Goal: Information Seeking & Learning: Learn about a topic

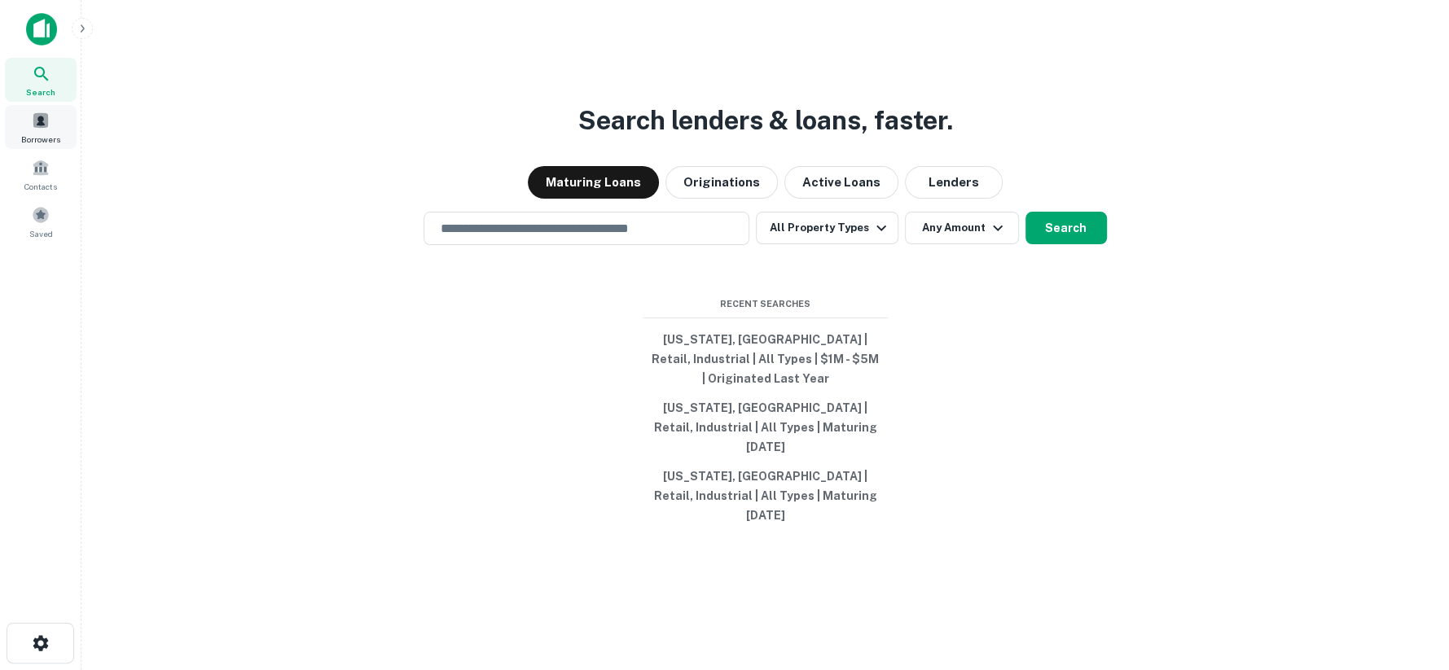
click at [42, 125] on span at bounding box center [41, 121] width 18 height 18
click at [44, 83] on icon at bounding box center [42, 74] width 20 height 20
click at [720, 199] on button "Originations" at bounding box center [721, 182] width 112 height 33
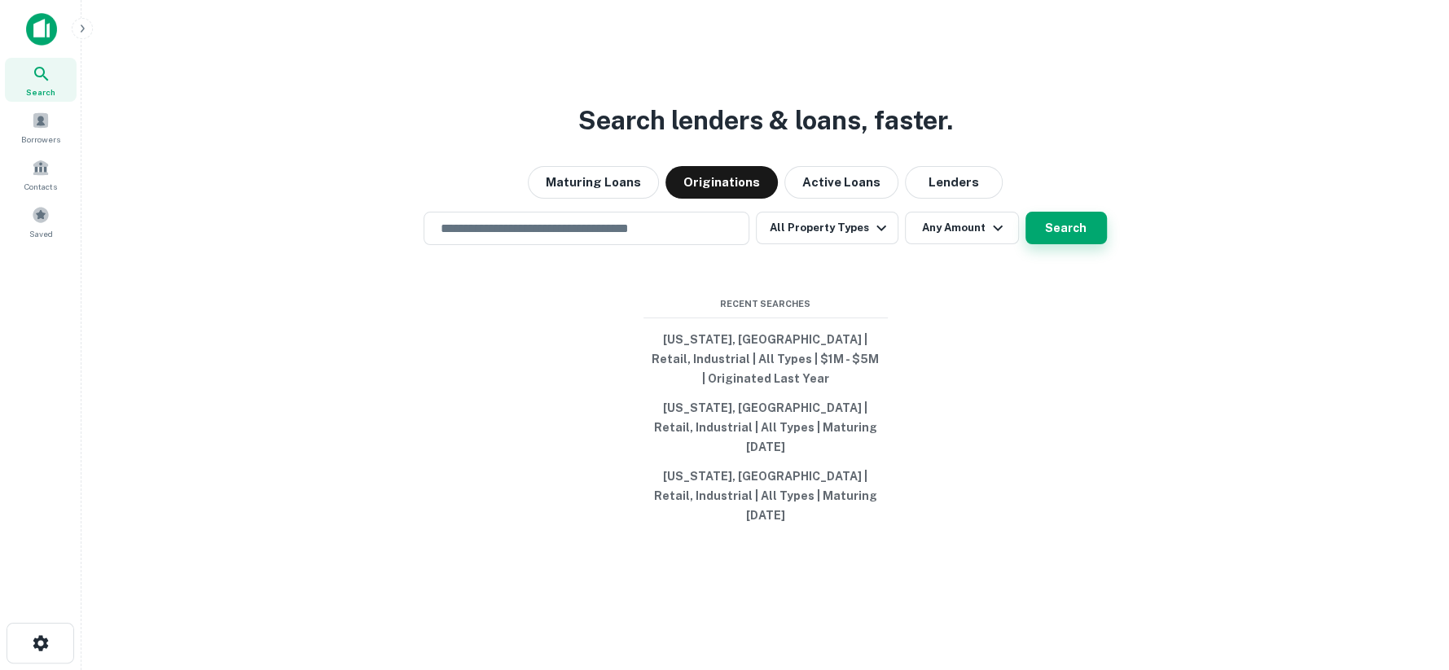
click at [1041, 244] on button "Search" at bounding box center [1065, 228] width 81 height 33
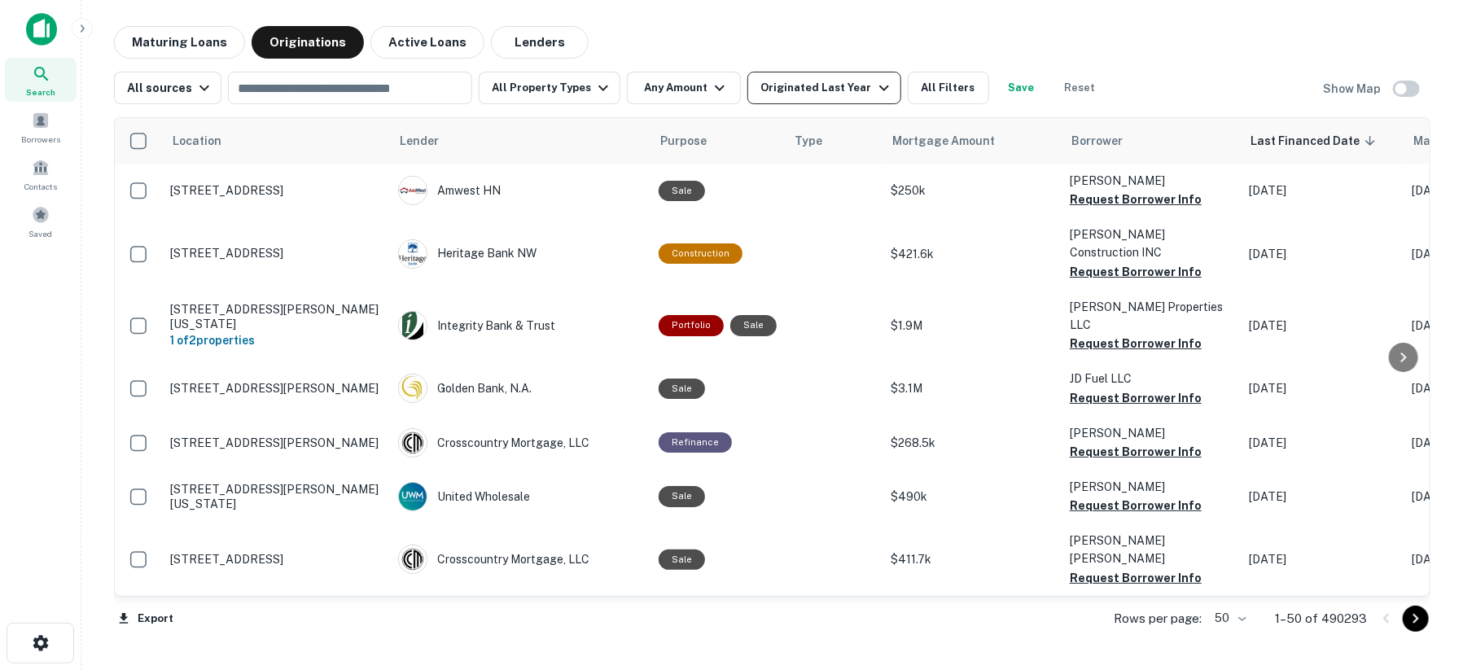
click at [800, 90] on div "Originated Last Year" at bounding box center [827, 88] width 133 height 20
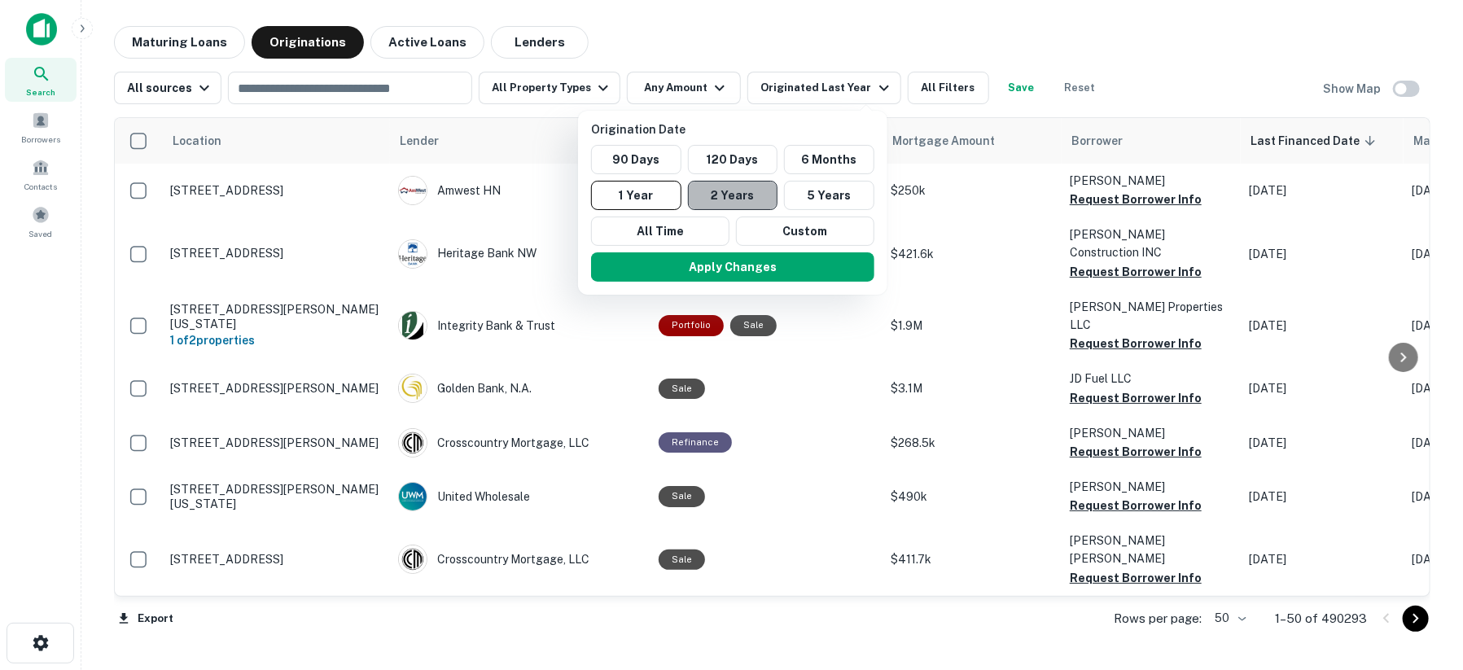
click at [742, 195] on button "2 Years" at bounding box center [733, 195] width 90 height 29
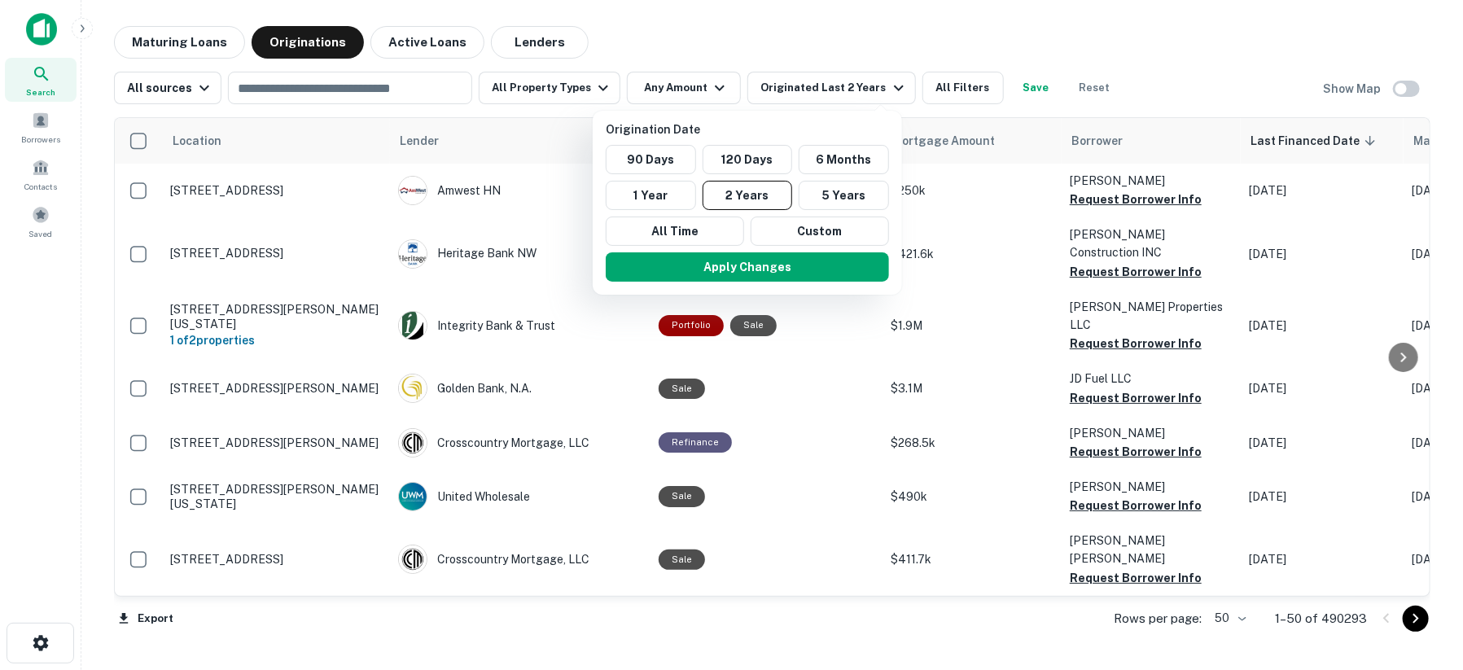
click at [386, 81] on div at bounding box center [731, 335] width 1463 height 670
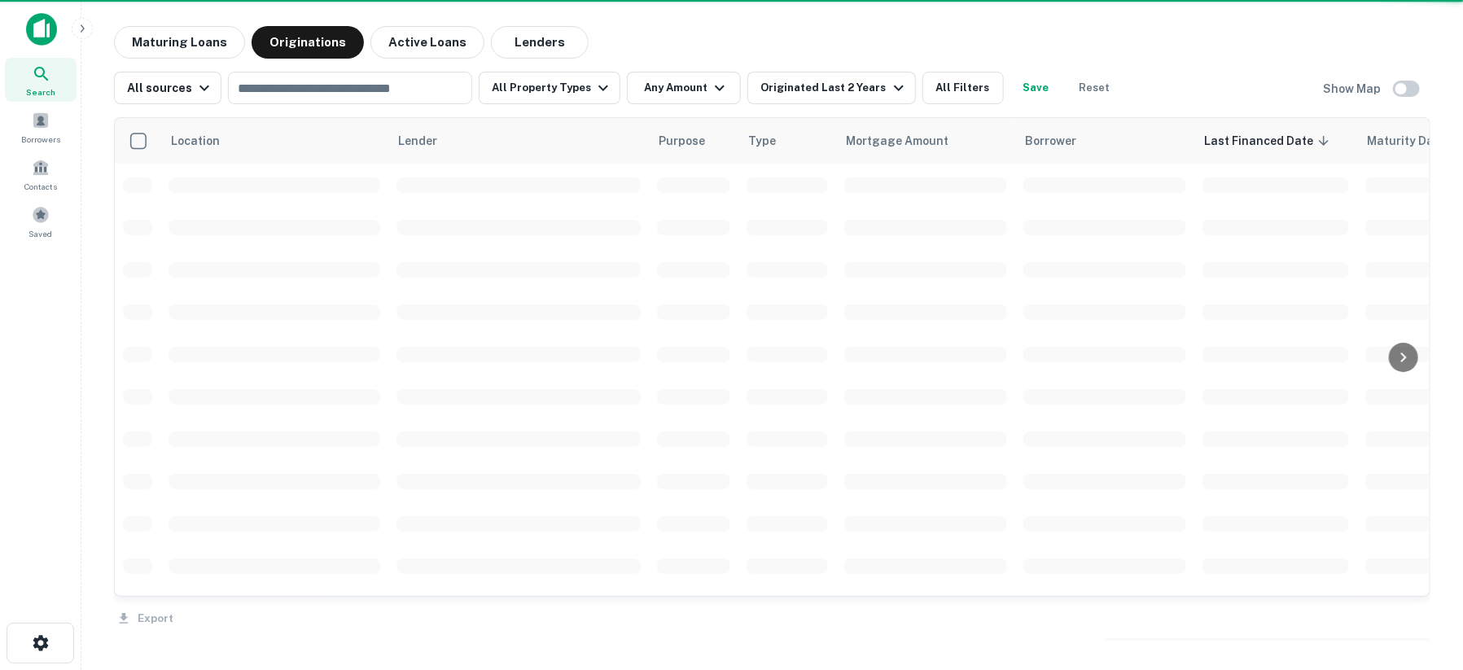
click at [536, 86] on div at bounding box center [731, 335] width 1463 height 670
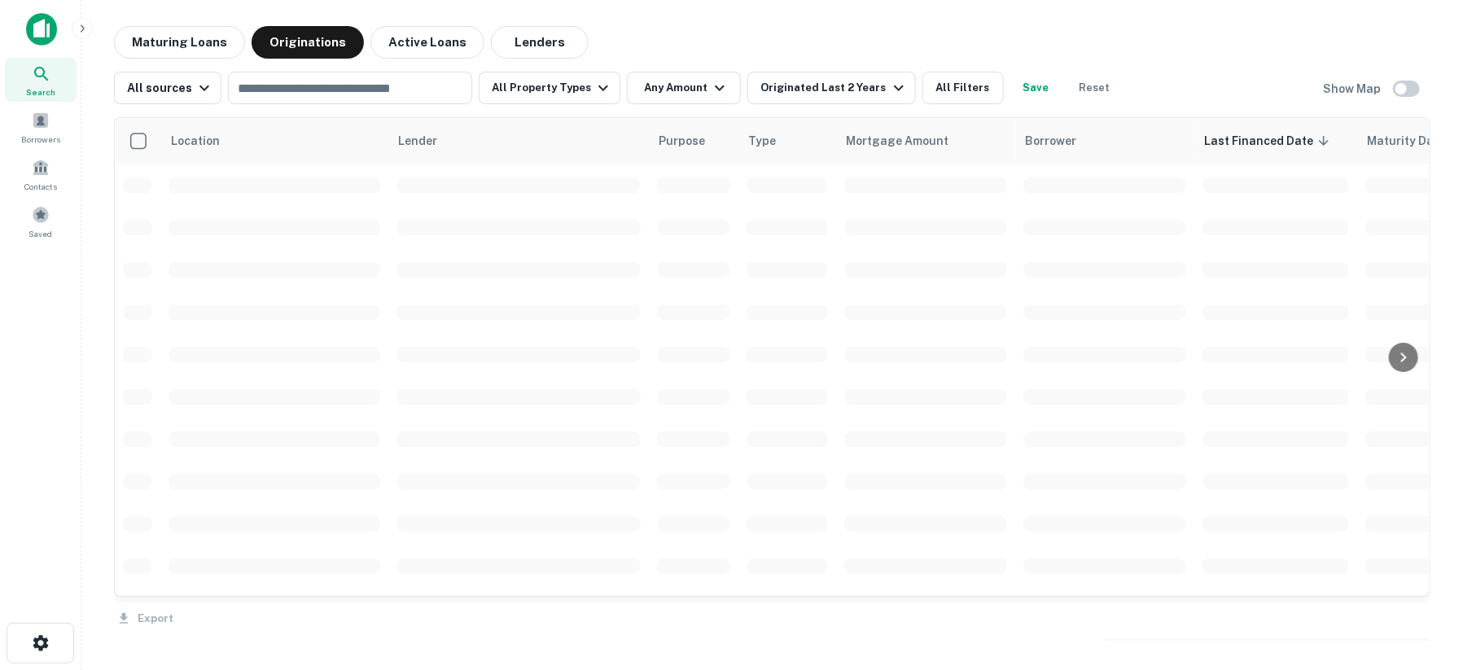
click at [536, 86] on button "All Property Types" at bounding box center [550, 88] width 142 height 33
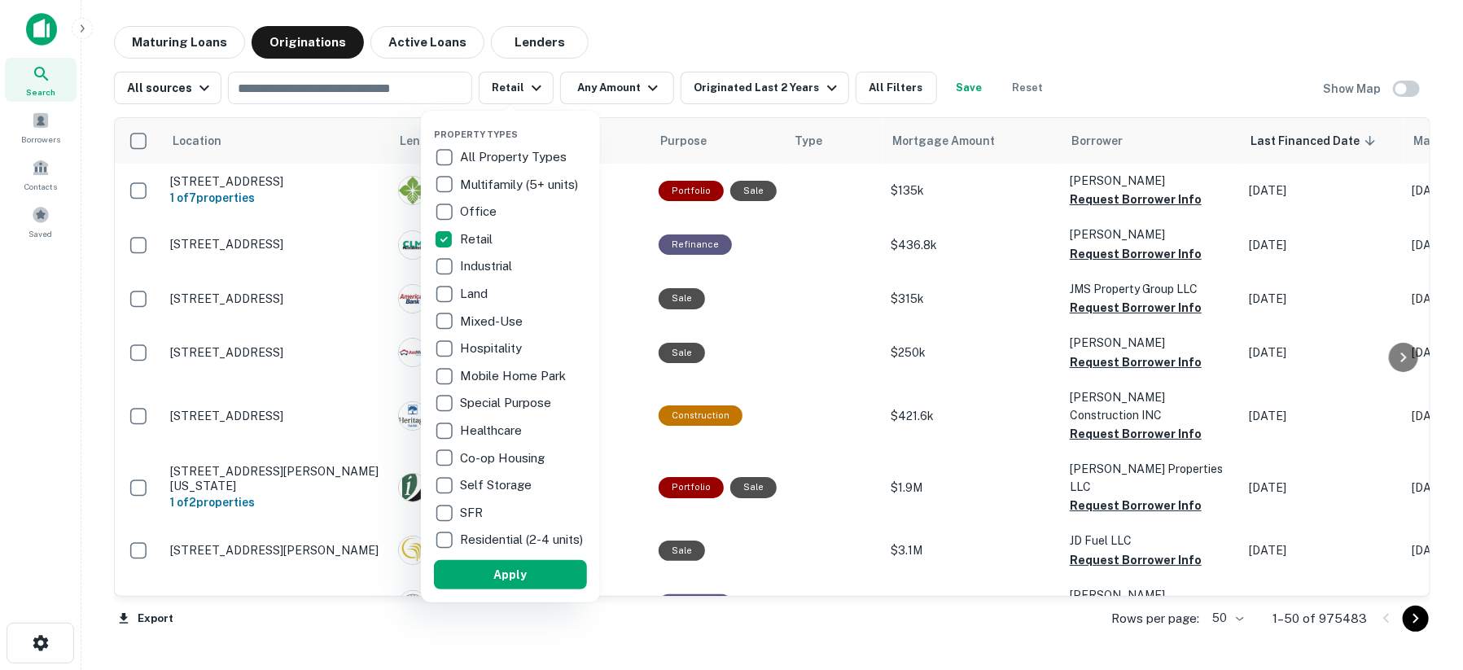
click at [897, 98] on div at bounding box center [731, 335] width 1463 height 670
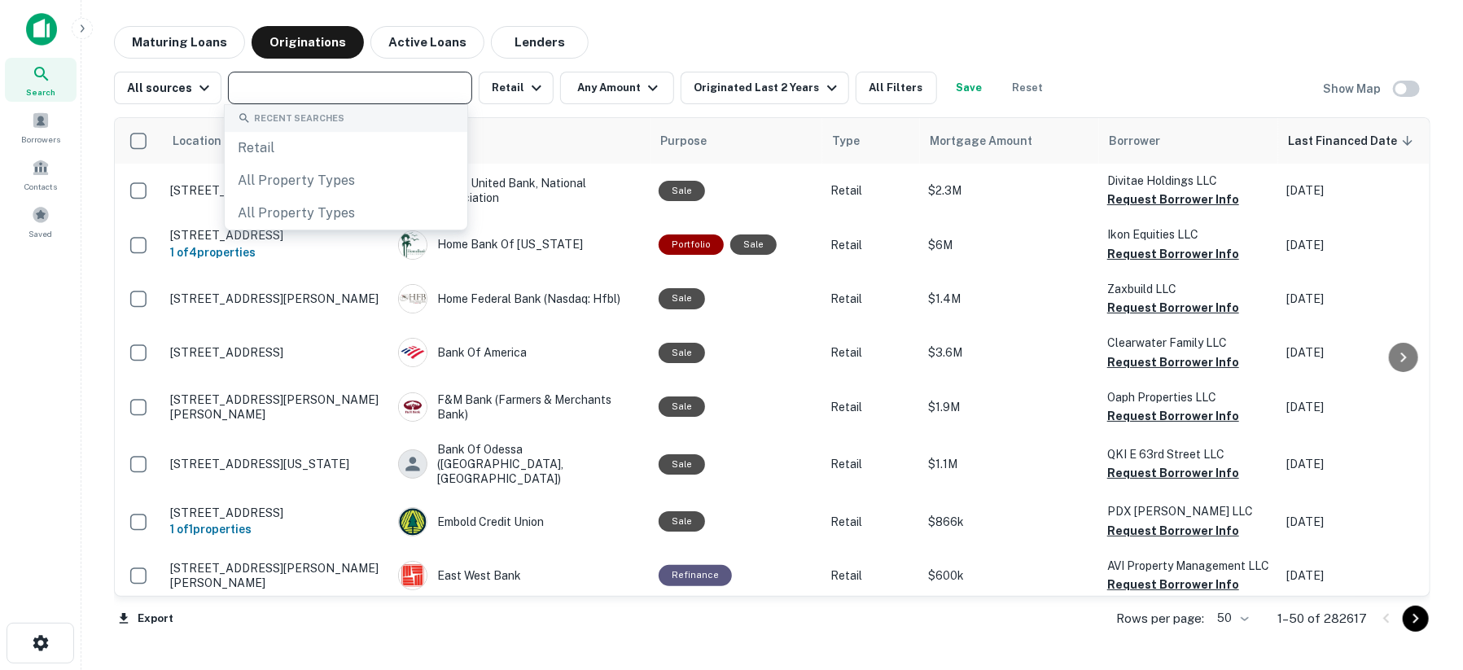
click at [333, 97] on input "text" at bounding box center [349, 88] width 232 height 23
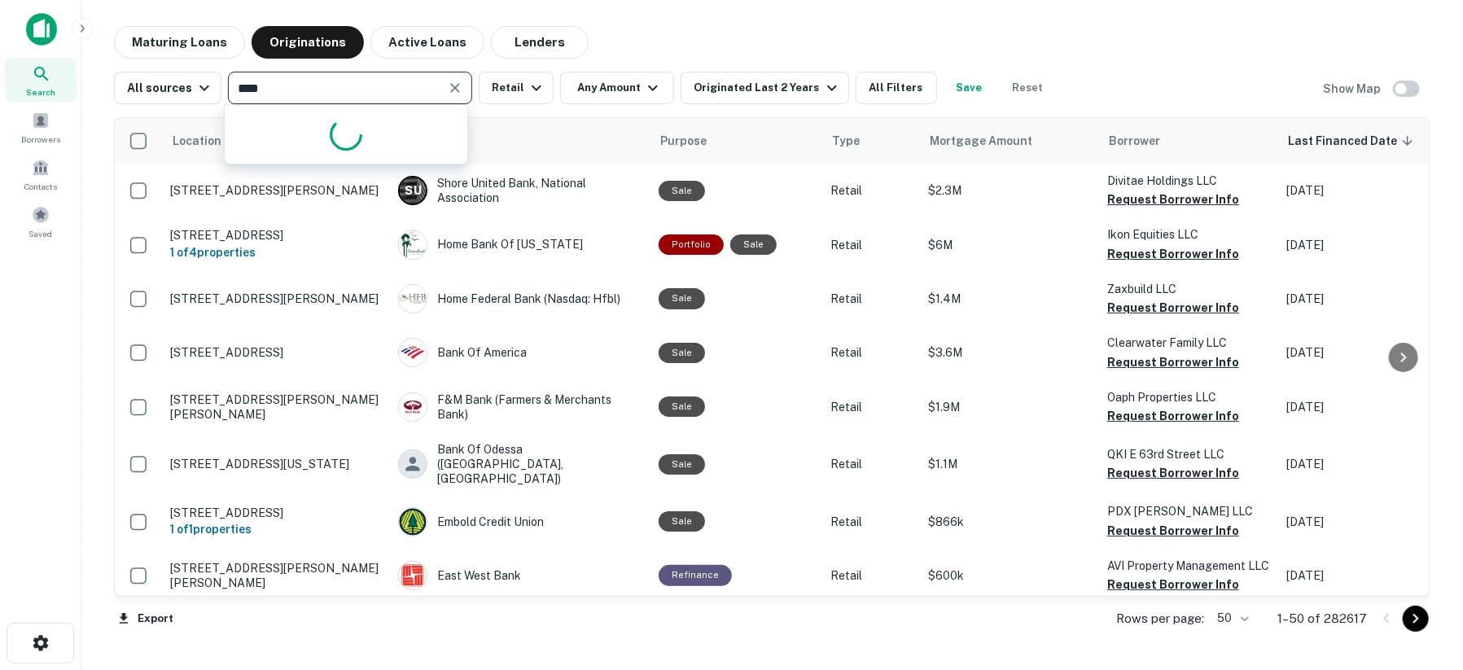
type input "*****"
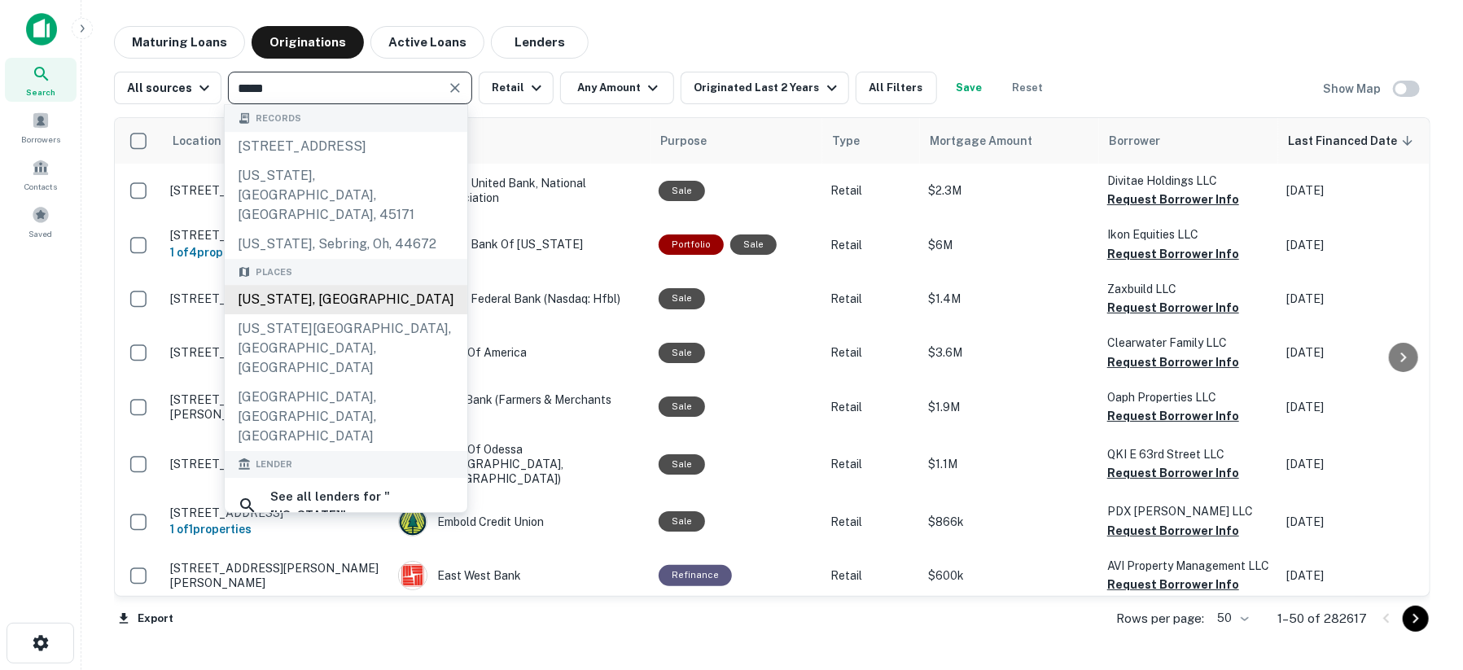
click at [331, 285] on div "[US_STATE], [GEOGRAPHIC_DATA]" at bounding box center [346, 299] width 243 height 29
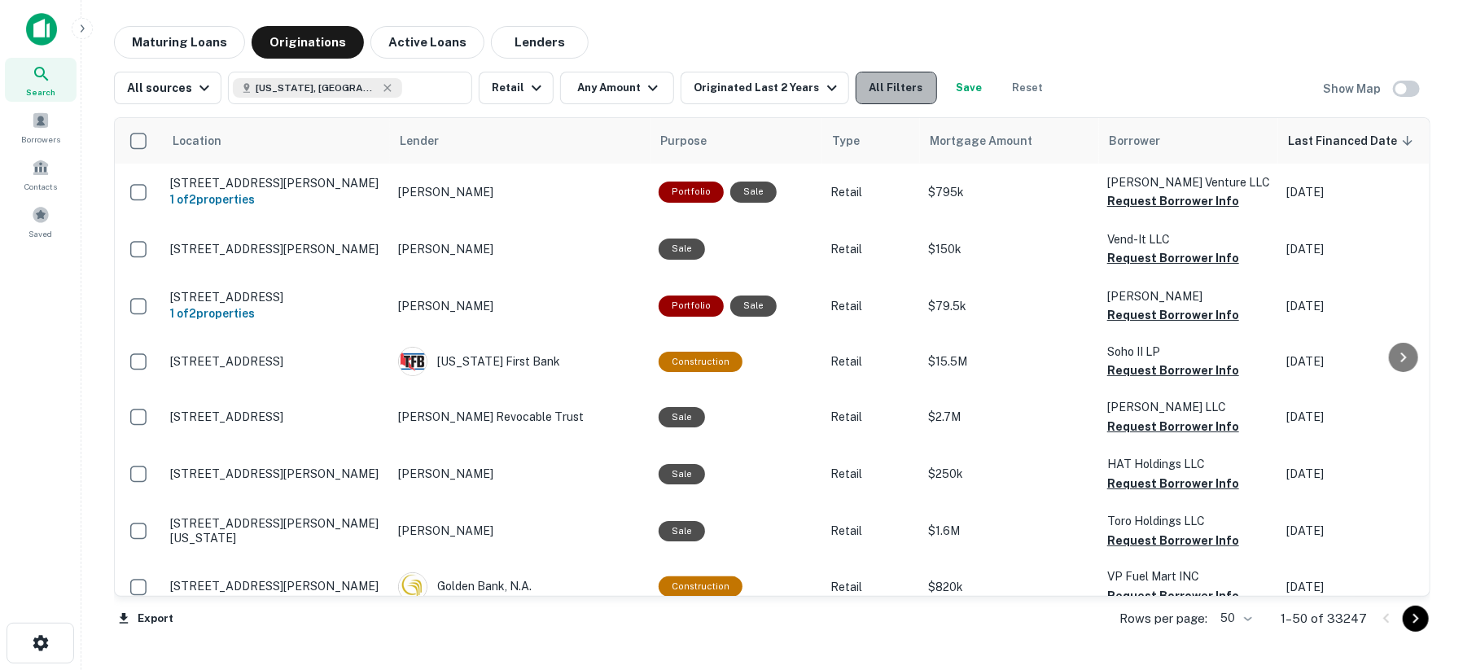
click at [877, 88] on button "All Filters" at bounding box center [896, 88] width 81 height 33
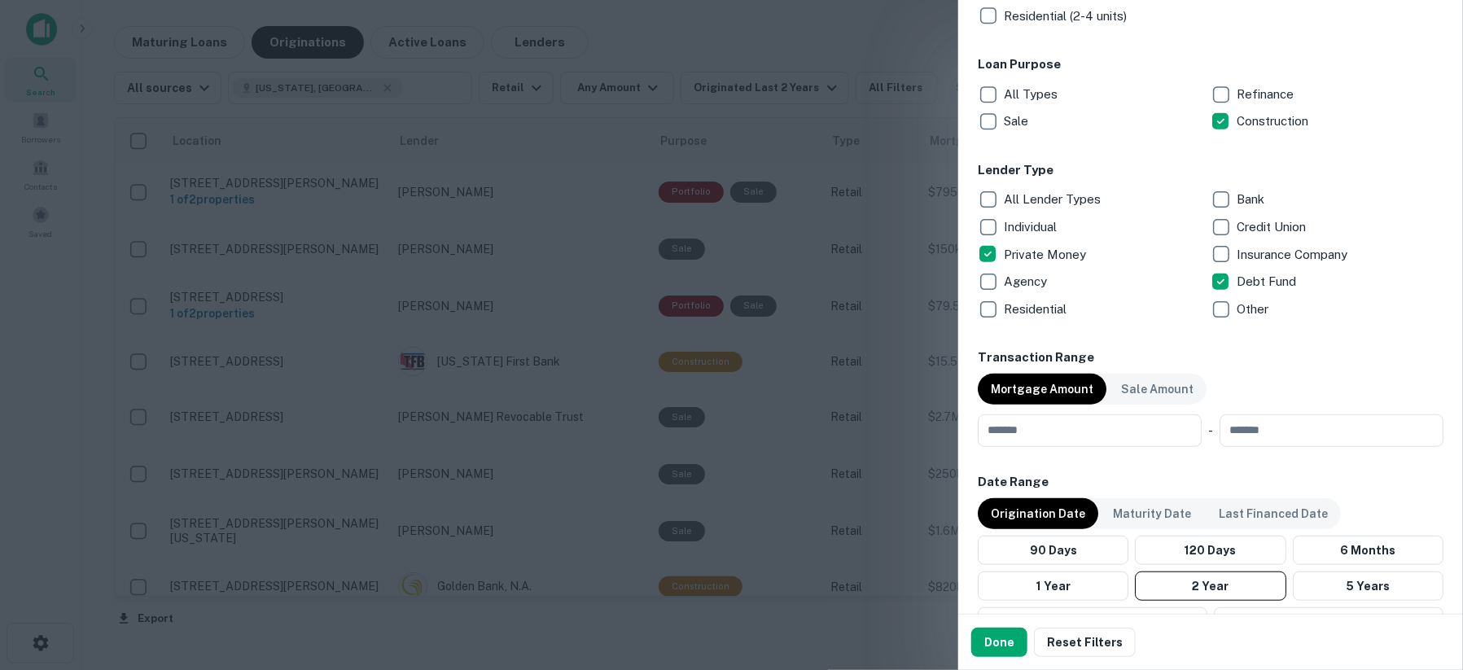
scroll to position [543, 0]
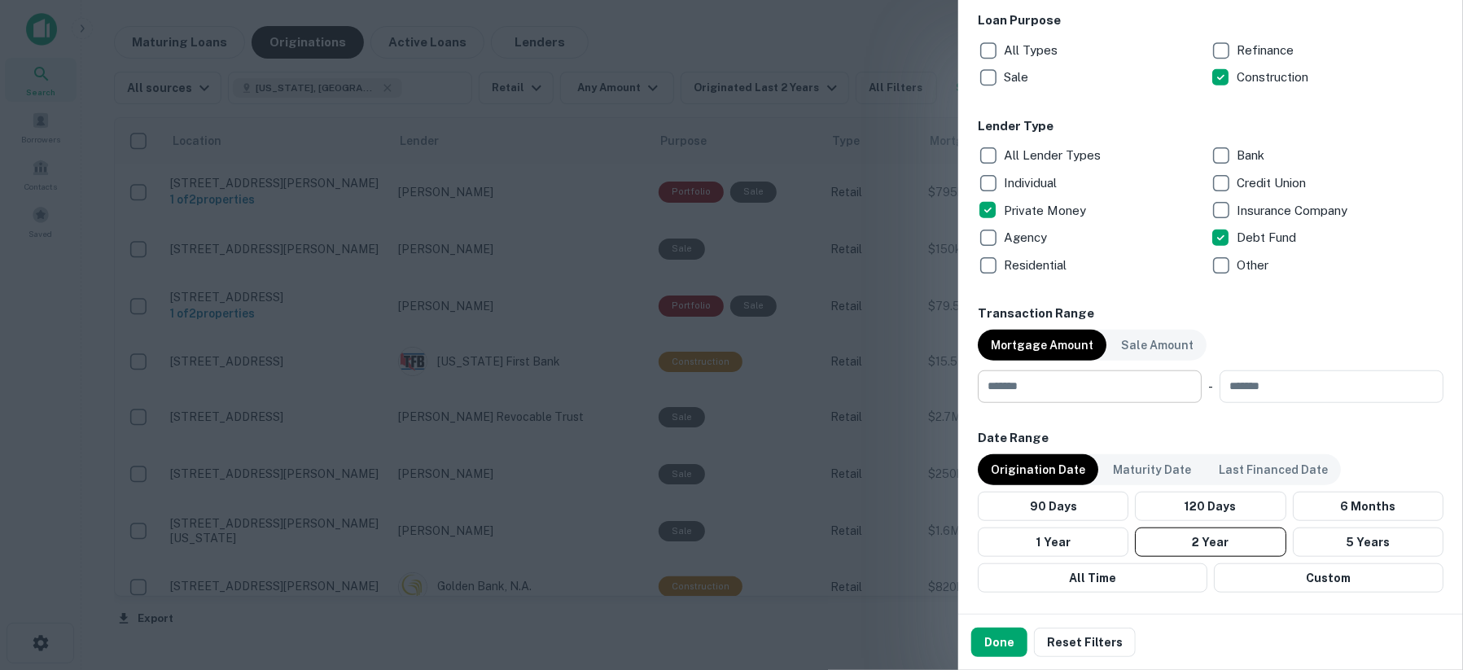
click at [1067, 401] on input "number" at bounding box center [1084, 387] width 213 height 33
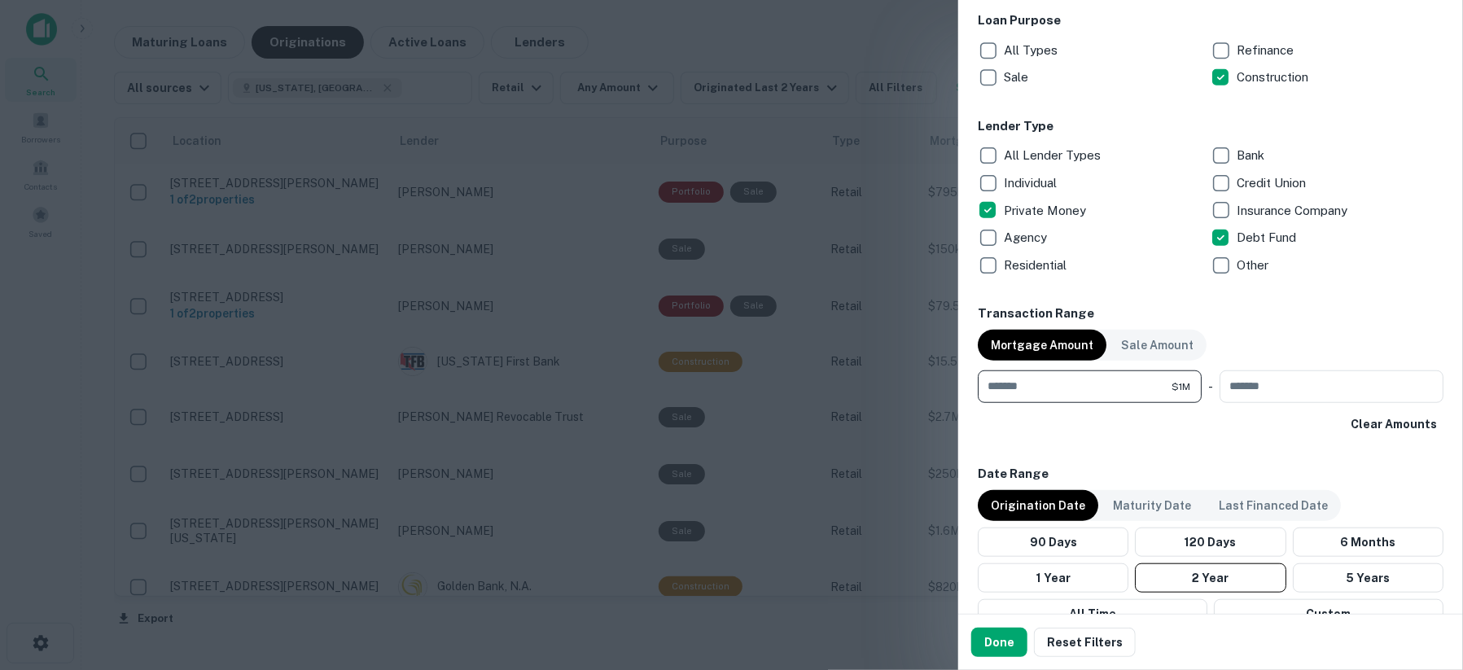
type input "*******"
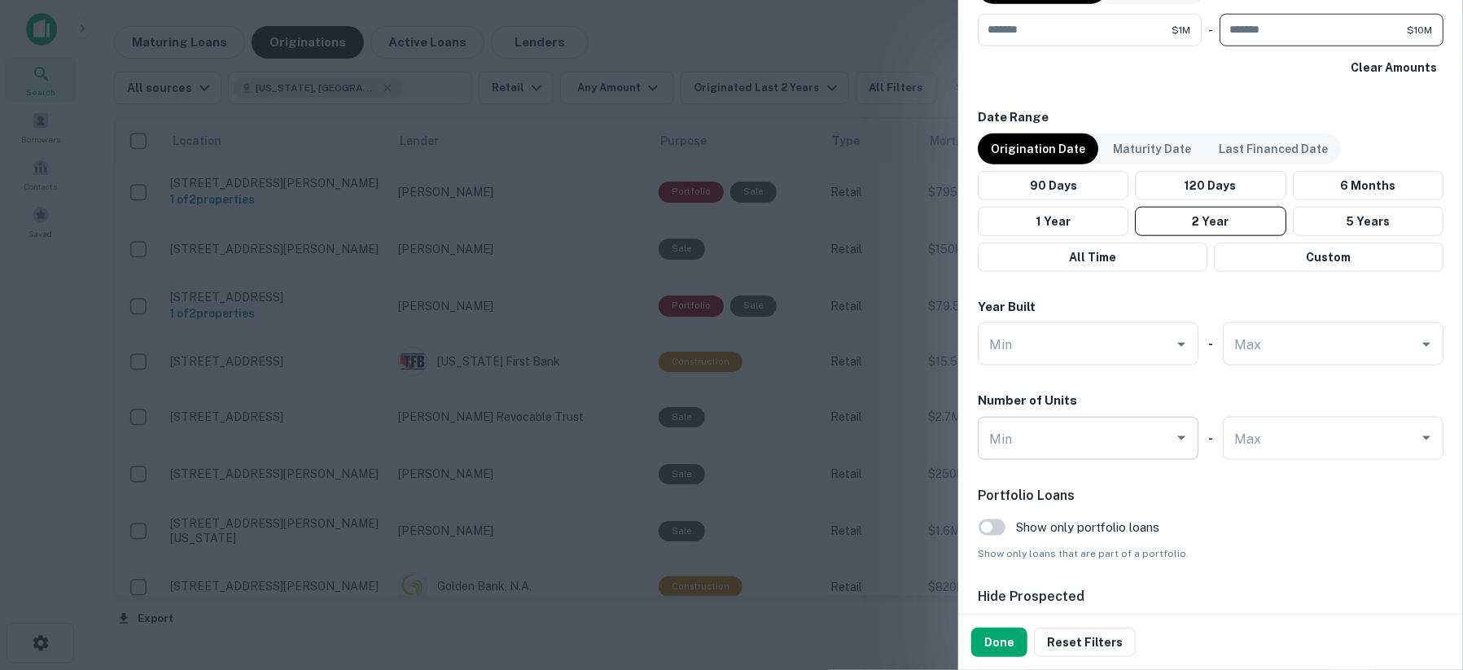
scroll to position [905, 0]
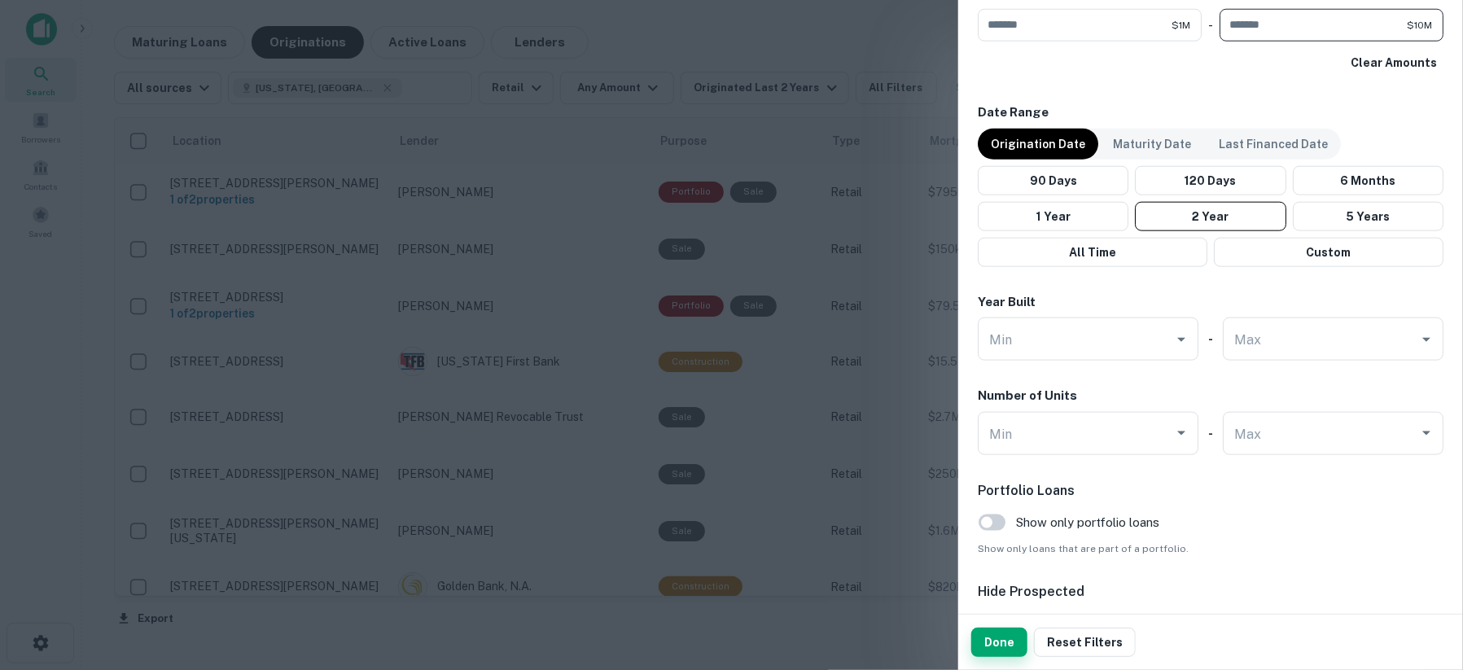
type input "********"
click at [1010, 650] on button "Done" at bounding box center [1000, 642] width 56 height 29
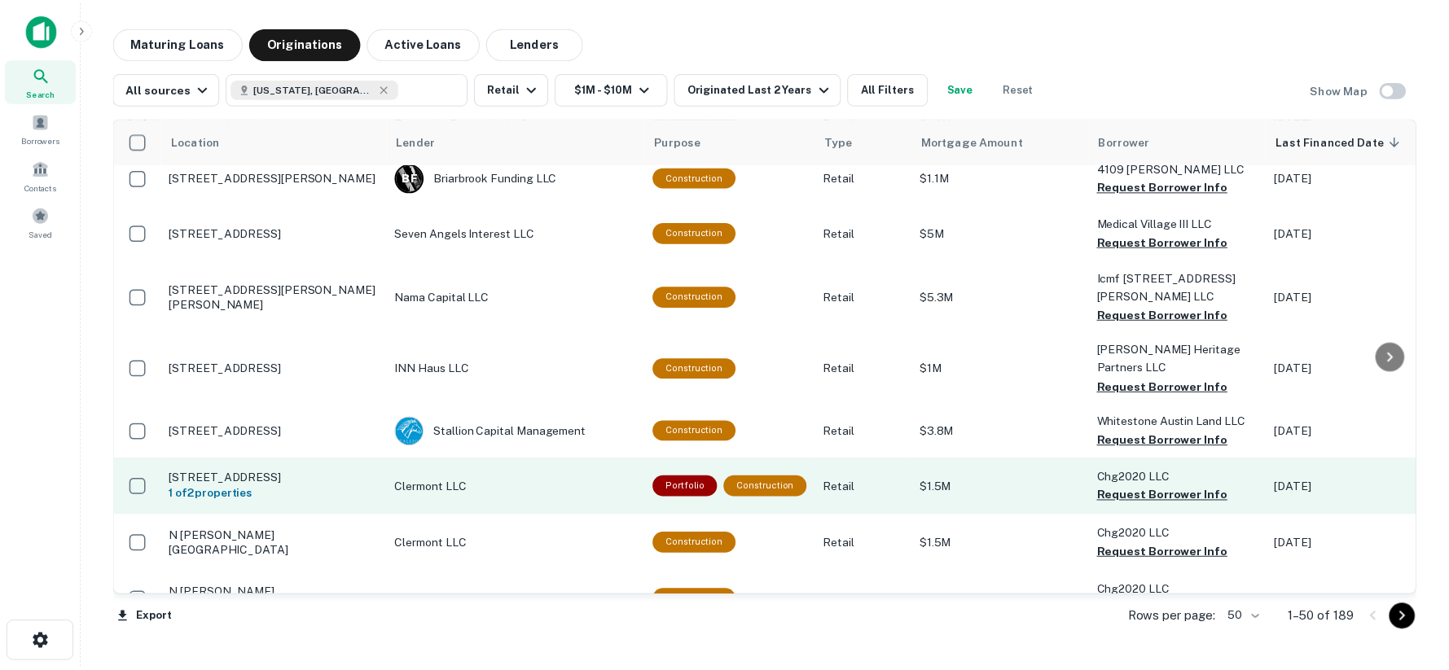
scroll to position [633, 0]
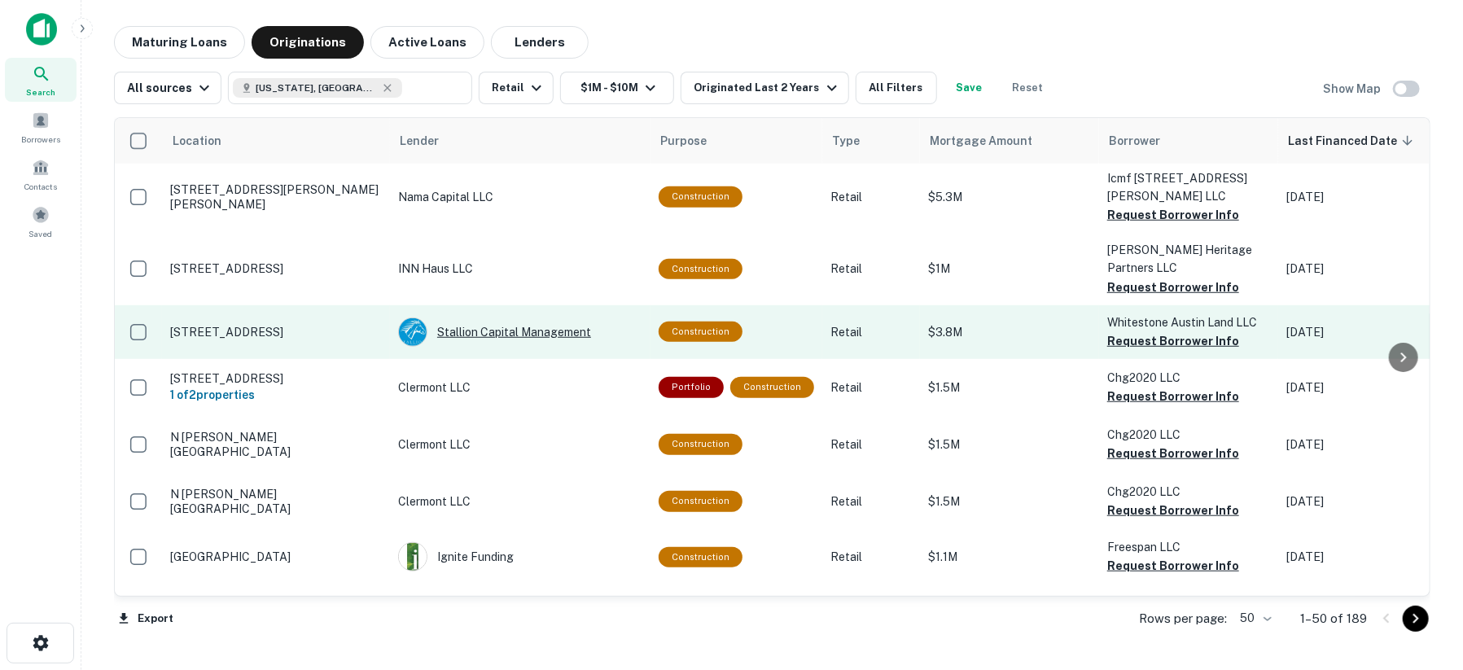
click at [478, 318] on div "Stallion Capital Management" at bounding box center [520, 332] width 244 height 29
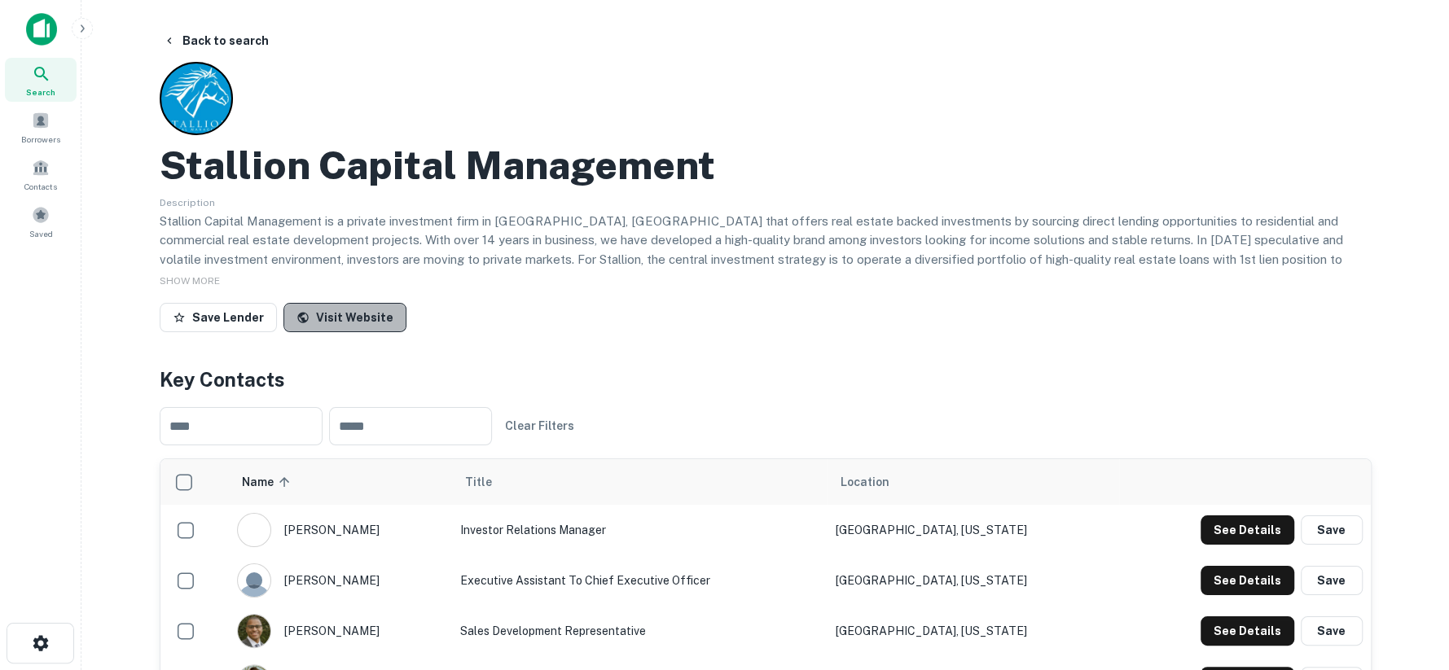
click at [355, 323] on link "Visit Website" at bounding box center [344, 317] width 123 height 29
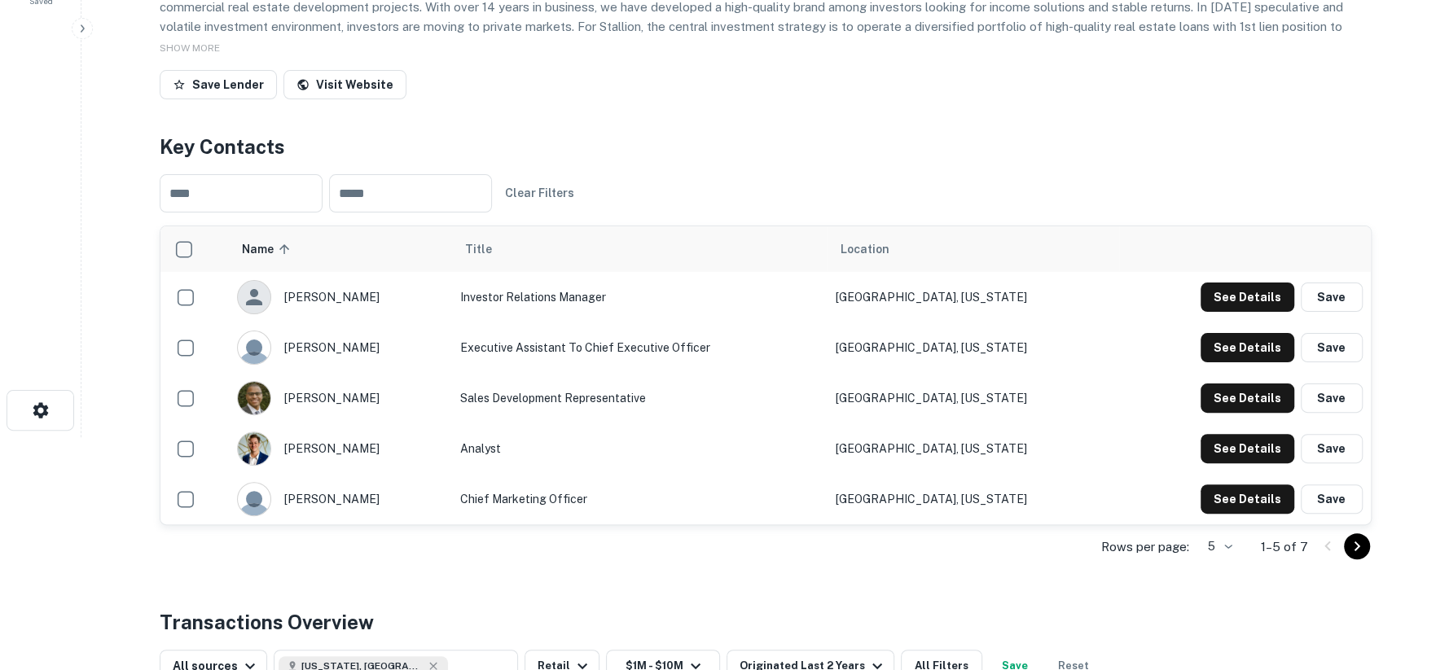
scroll to position [271, 0]
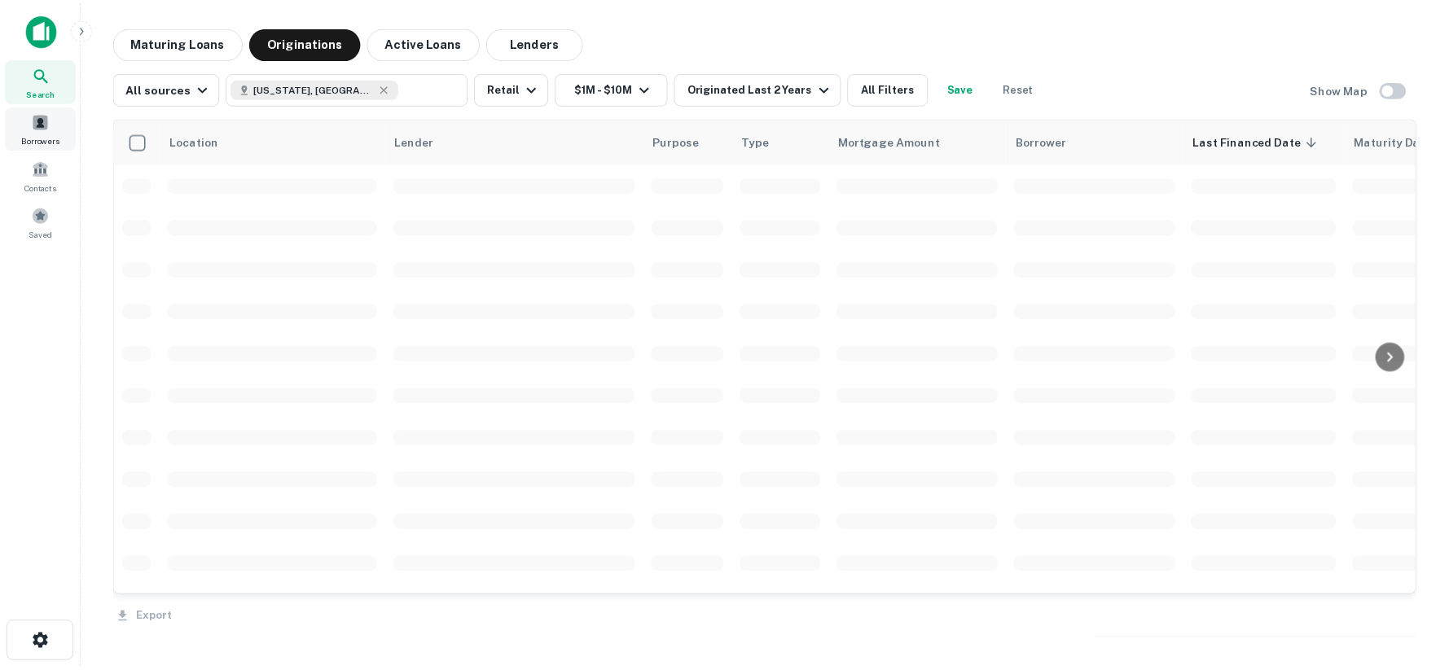
scroll to position [632, 0]
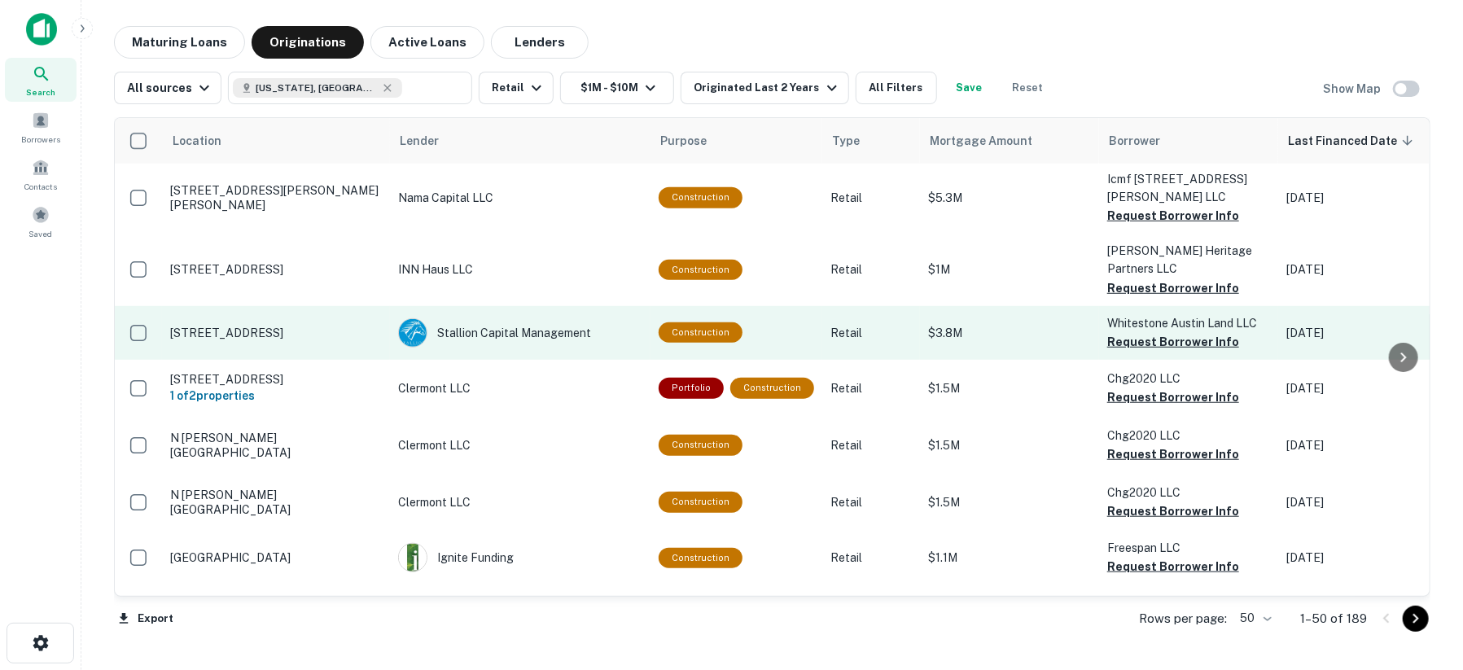
click at [226, 326] on p "[STREET_ADDRESS]" at bounding box center [276, 333] width 212 height 15
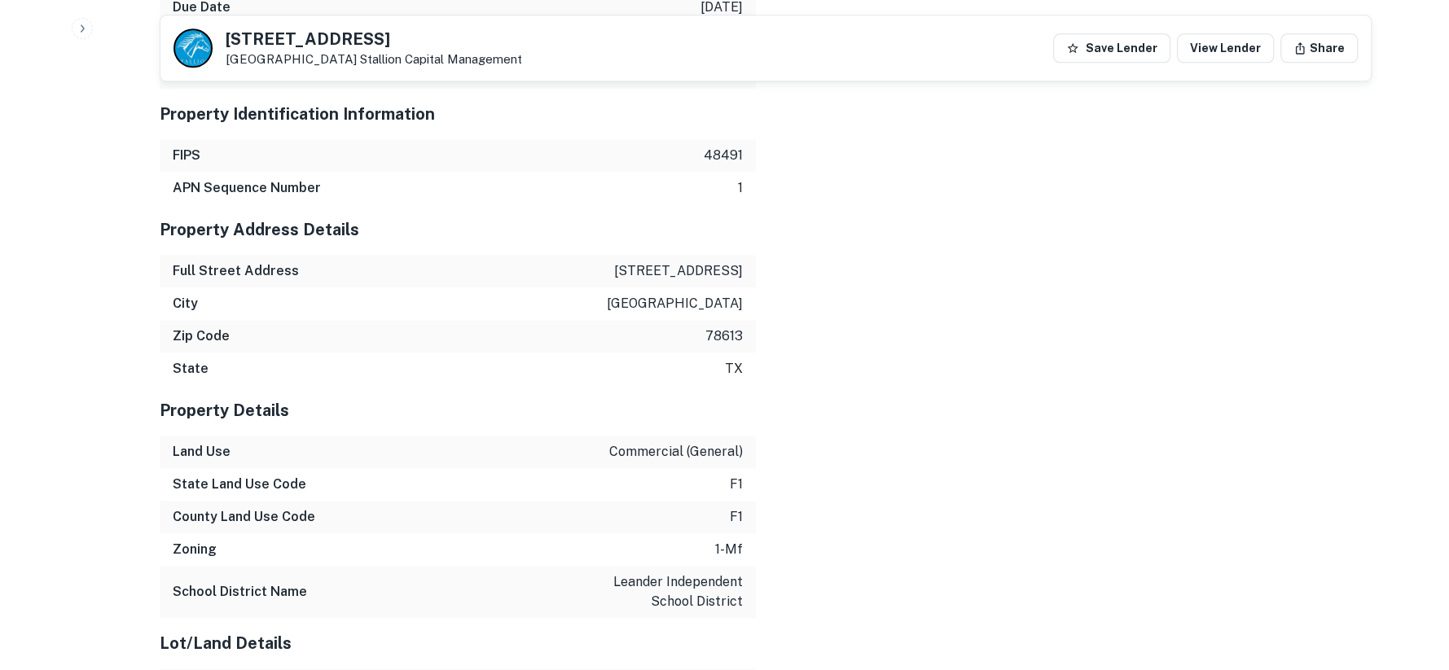
scroll to position [1267, 0]
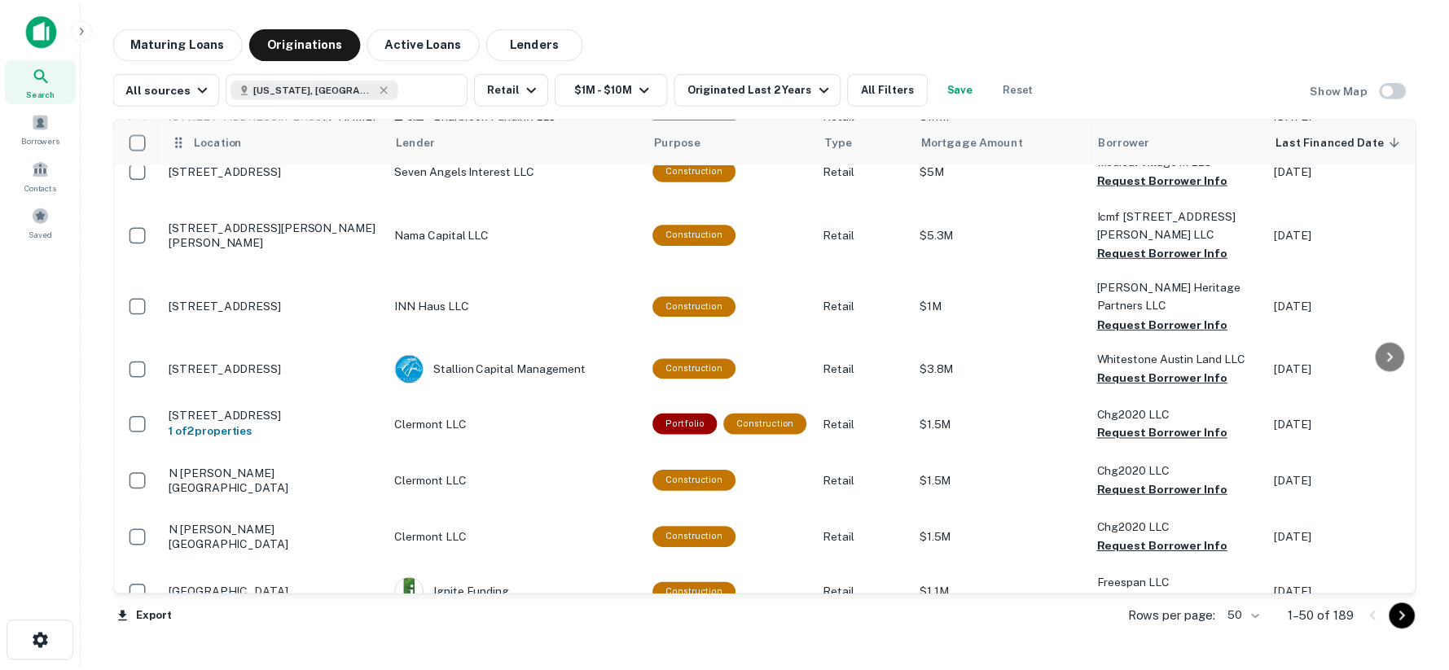
scroll to position [631, 0]
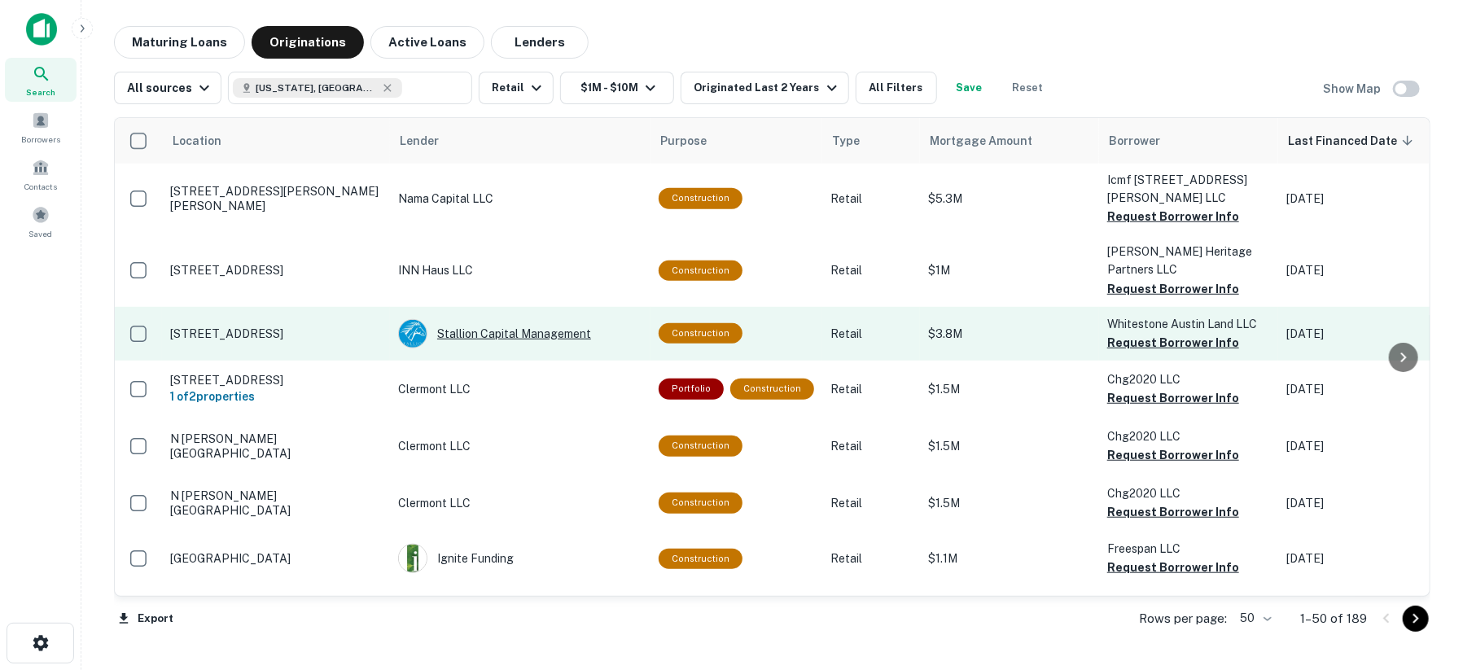
click at [528, 319] on div "Stallion Capital Management" at bounding box center [520, 333] width 244 height 29
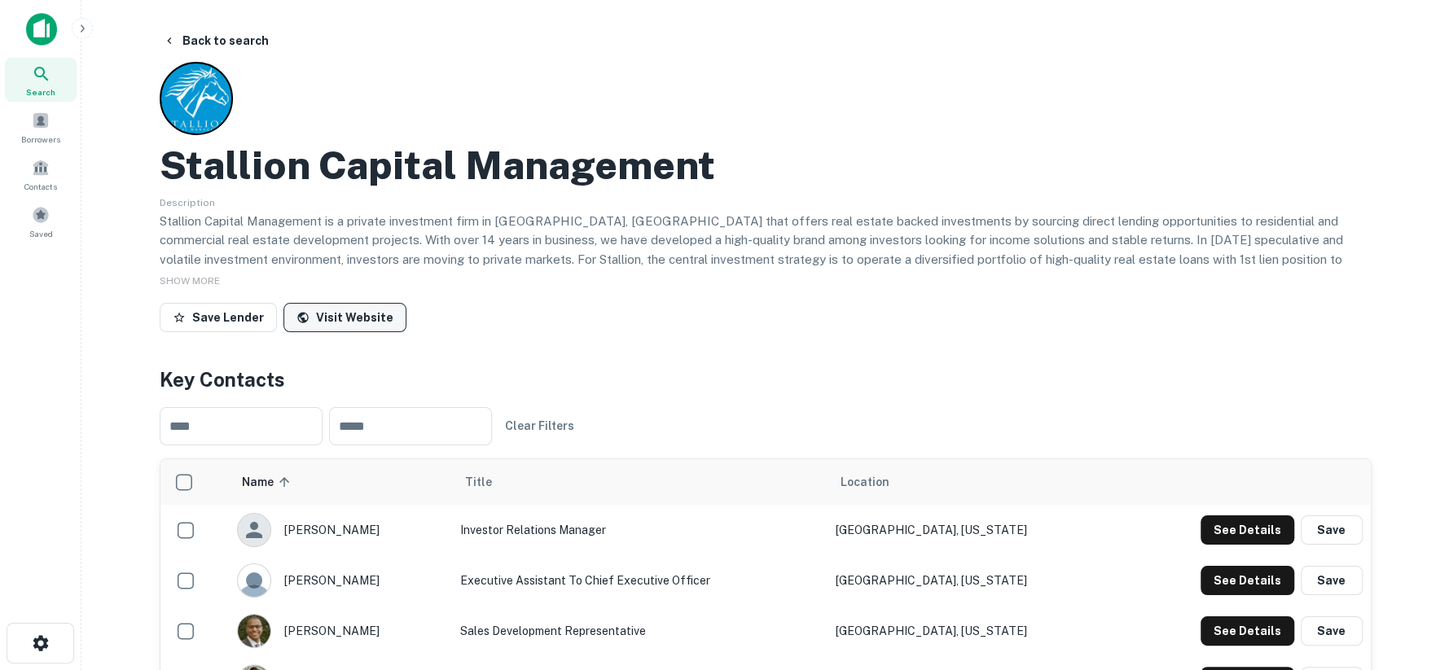
click at [349, 316] on link "Visit Website" at bounding box center [344, 317] width 123 height 29
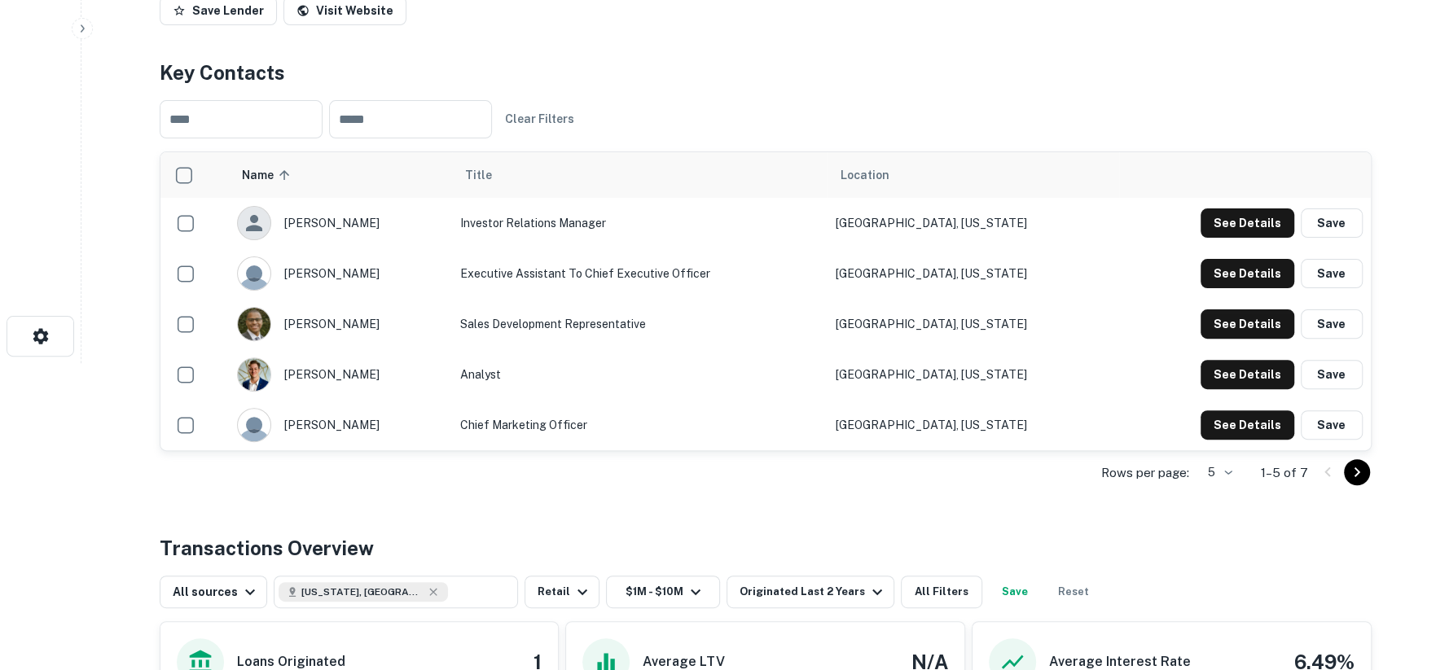
scroll to position [362, 0]
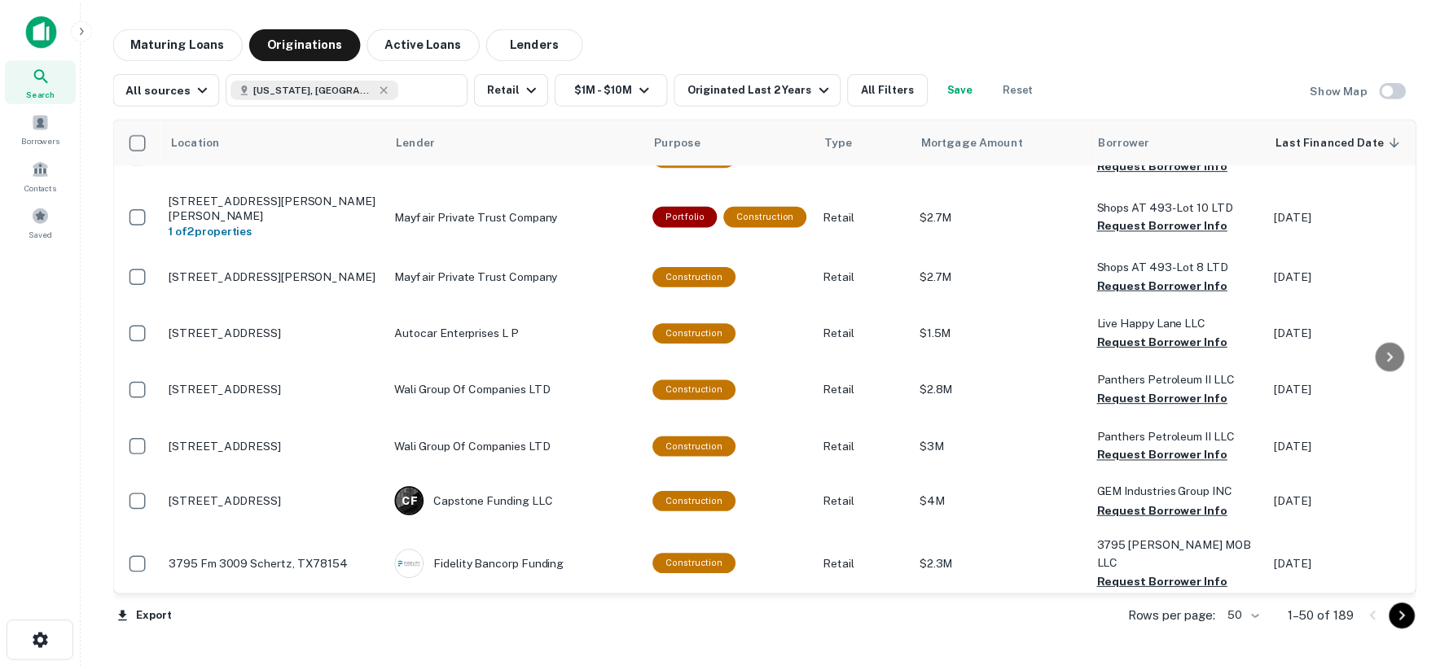
scroll to position [1717, 0]
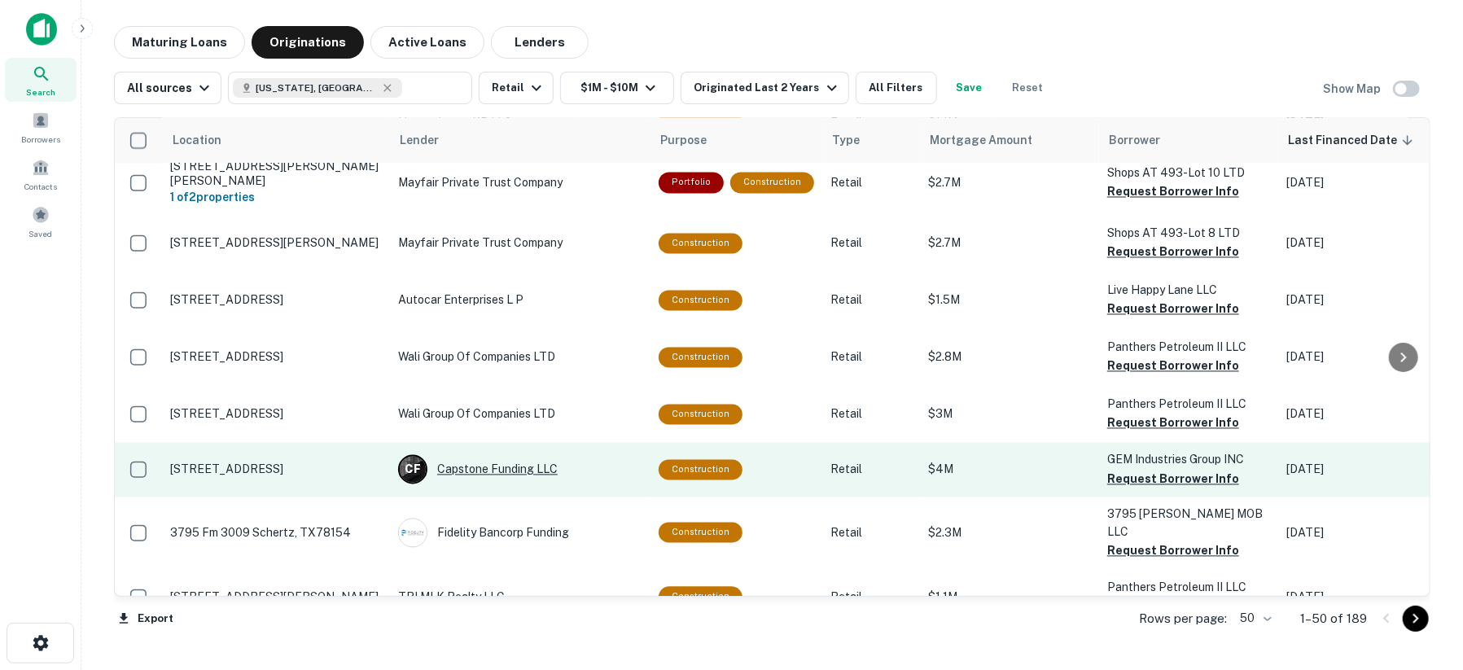
click at [484, 455] on div "C F Capstone Funding LLC" at bounding box center [520, 469] width 244 height 29
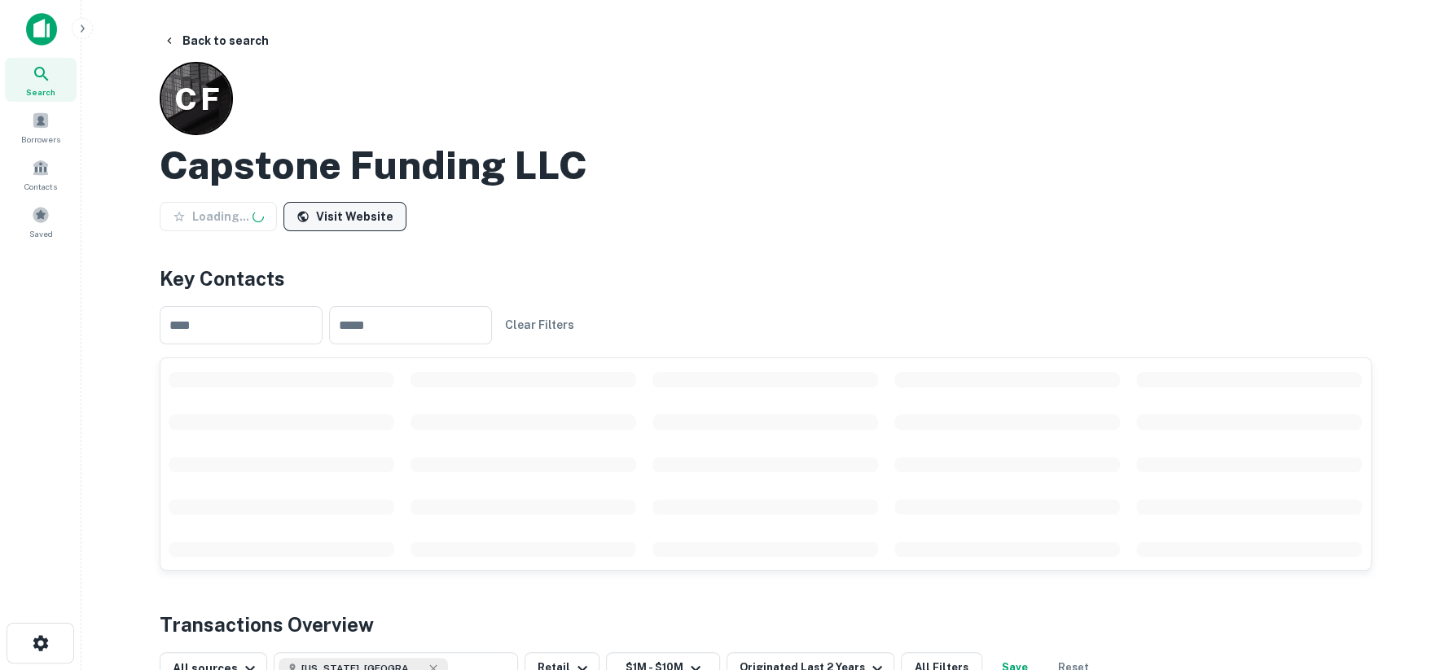
click at [341, 214] on link "Visit Website" at bounding box center [344, 216] width 123 height 29
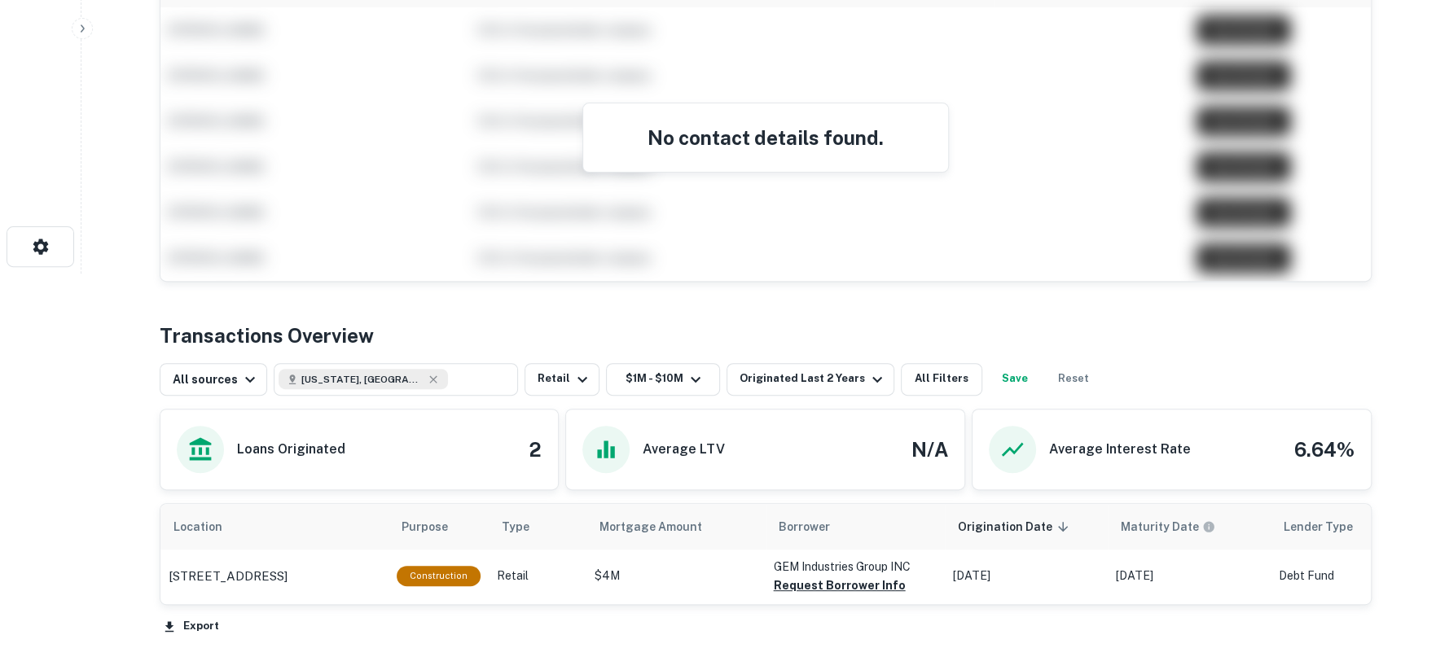
scroll to position [452, 0]
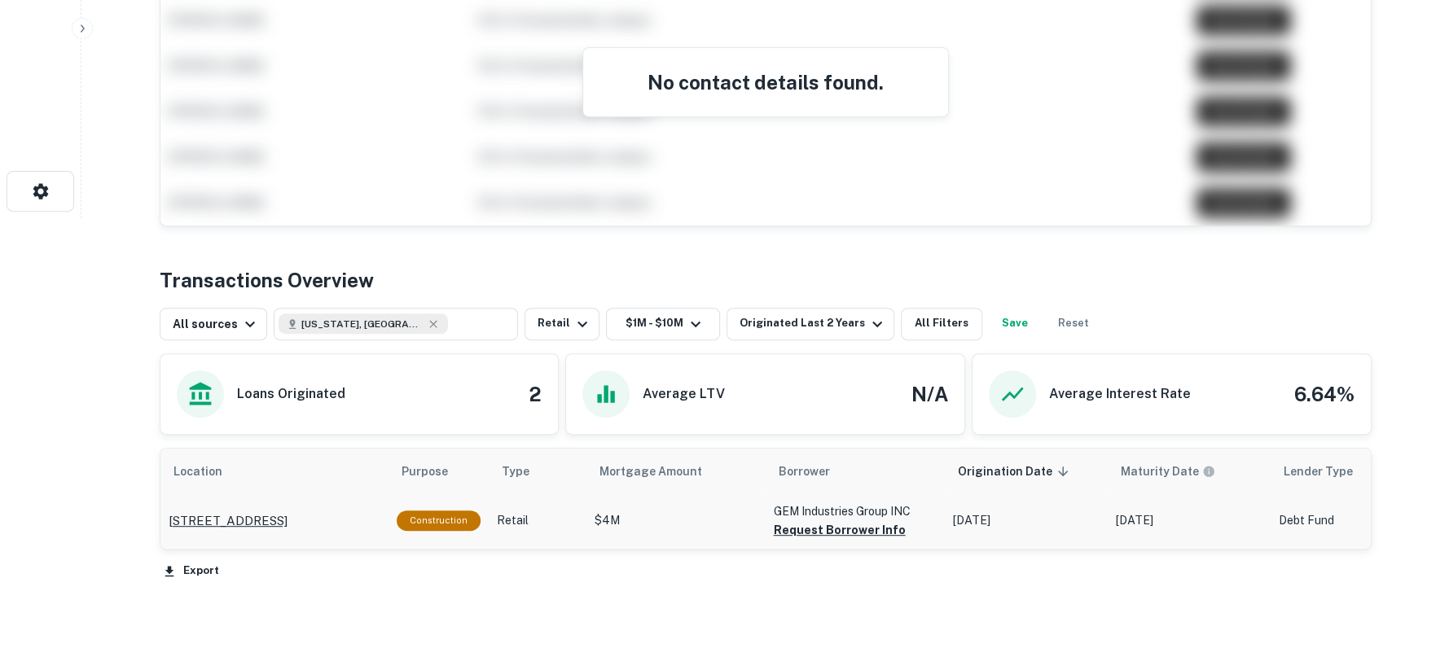
click at [244, 514] on p "[STREET_ADDRESS]" at bounding box center [228, 521] width 119 height 20
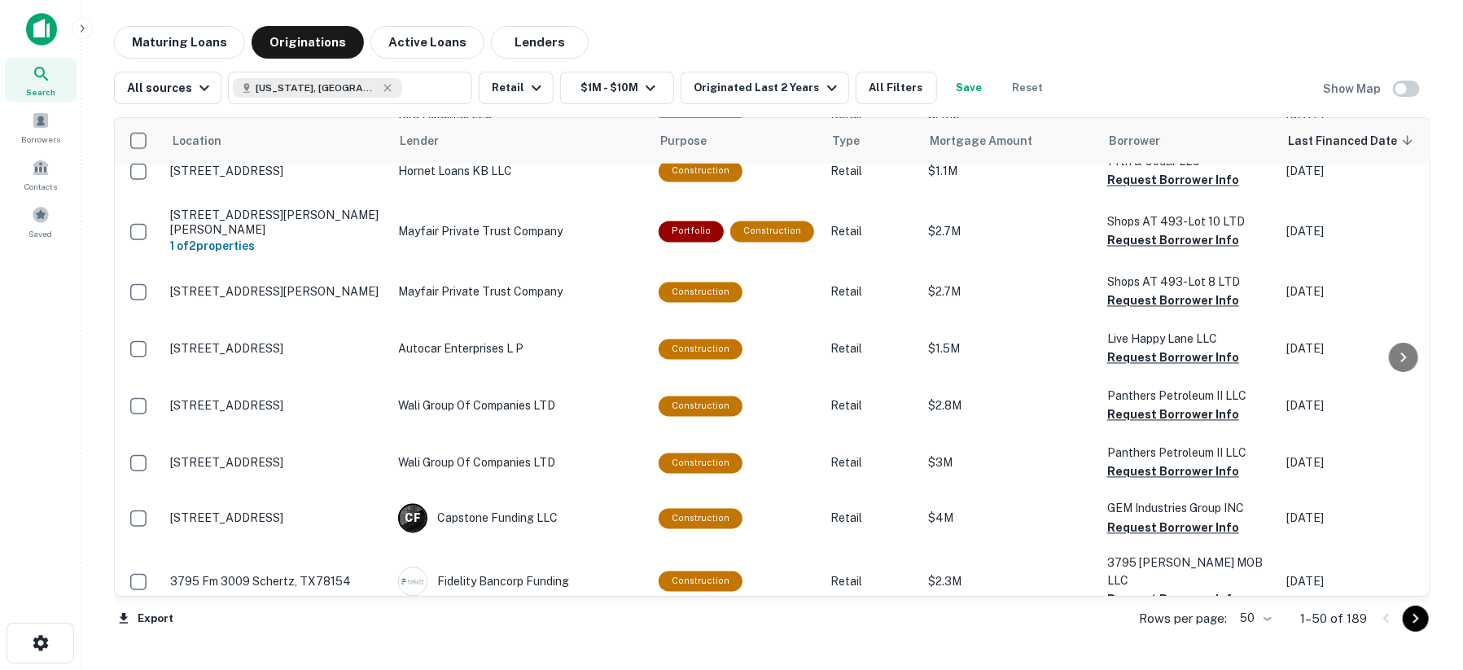
scroll to position [1716, 0]
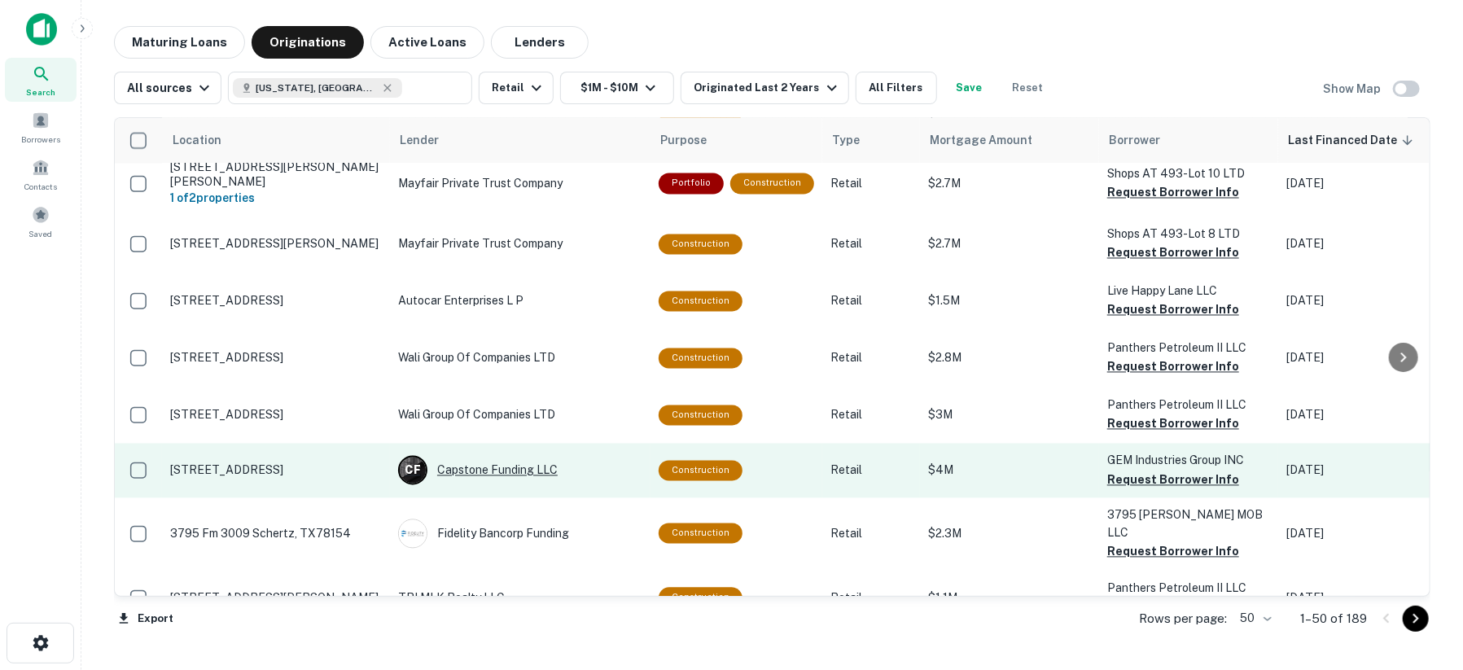
click at [502, 456] on div "C F Capstone Funding LLC" at bounding box center [520, 470] width 244 height 29
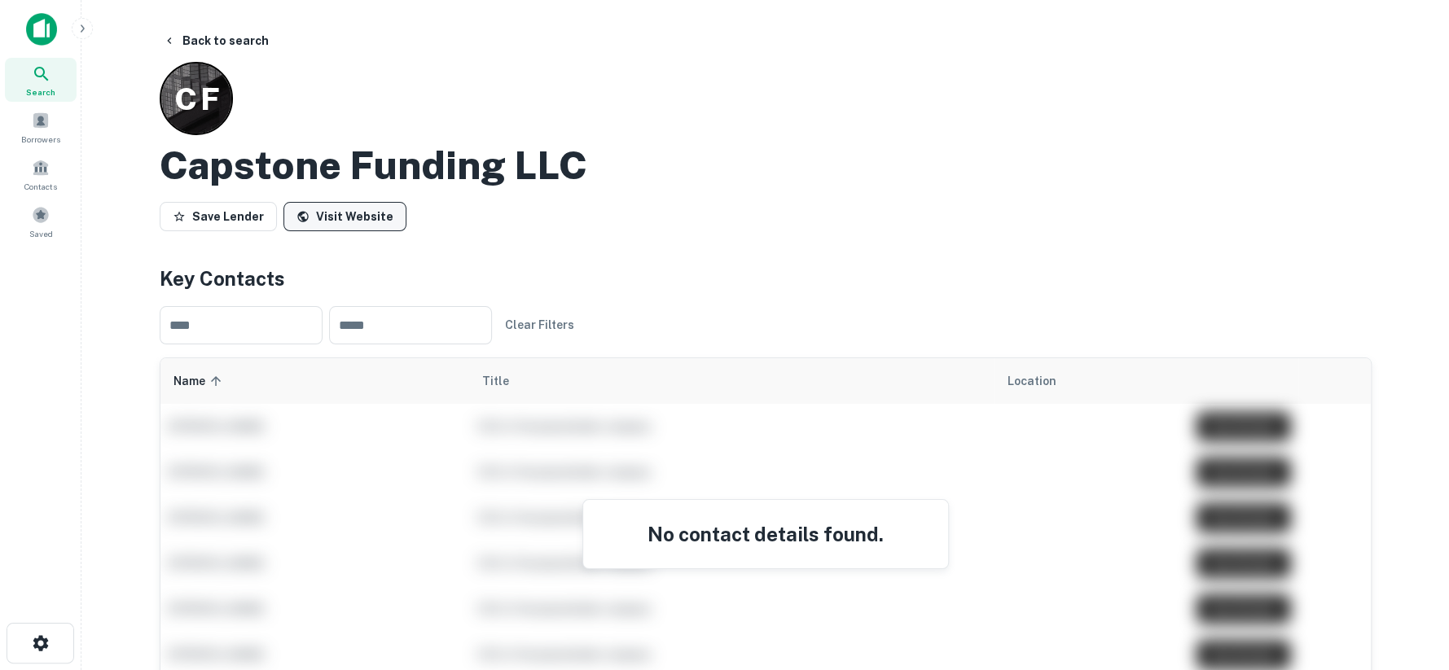
click at [349, 226] on link "Visit Website" at bounding box center [344, 216] width 123 height 29
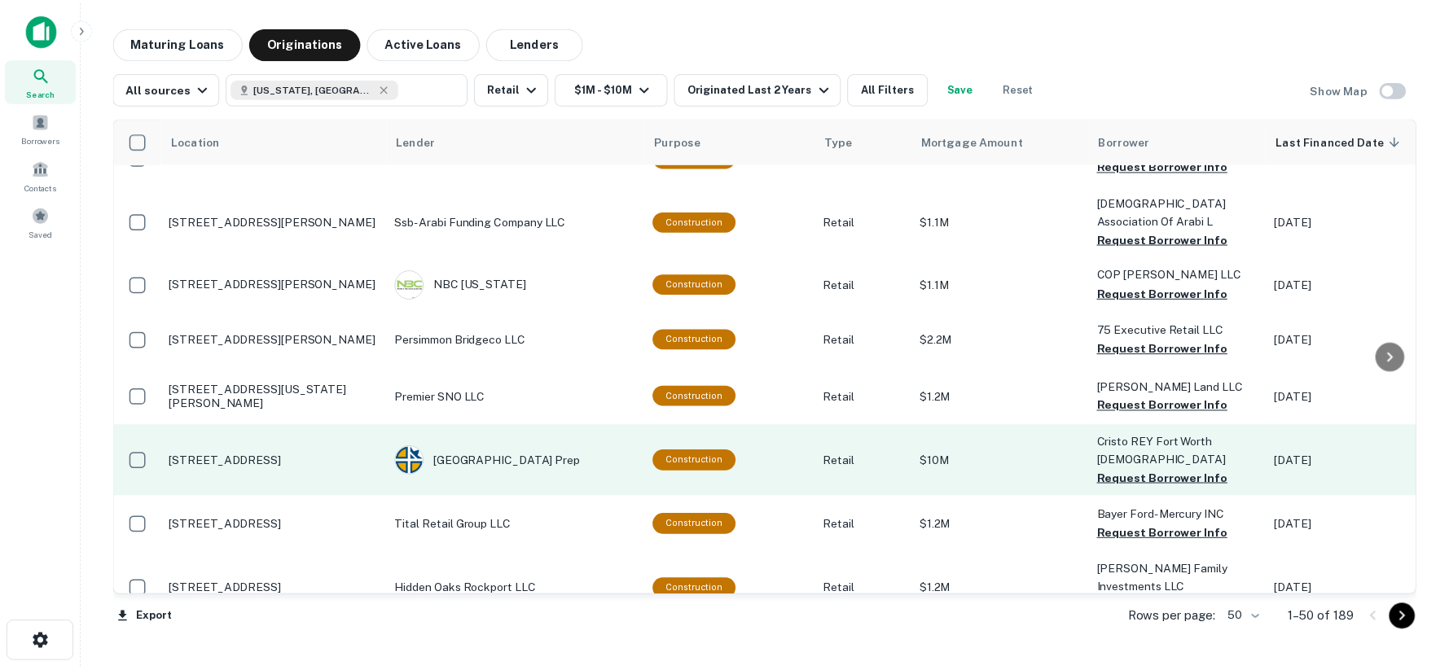
scroll to position [2258, 0]
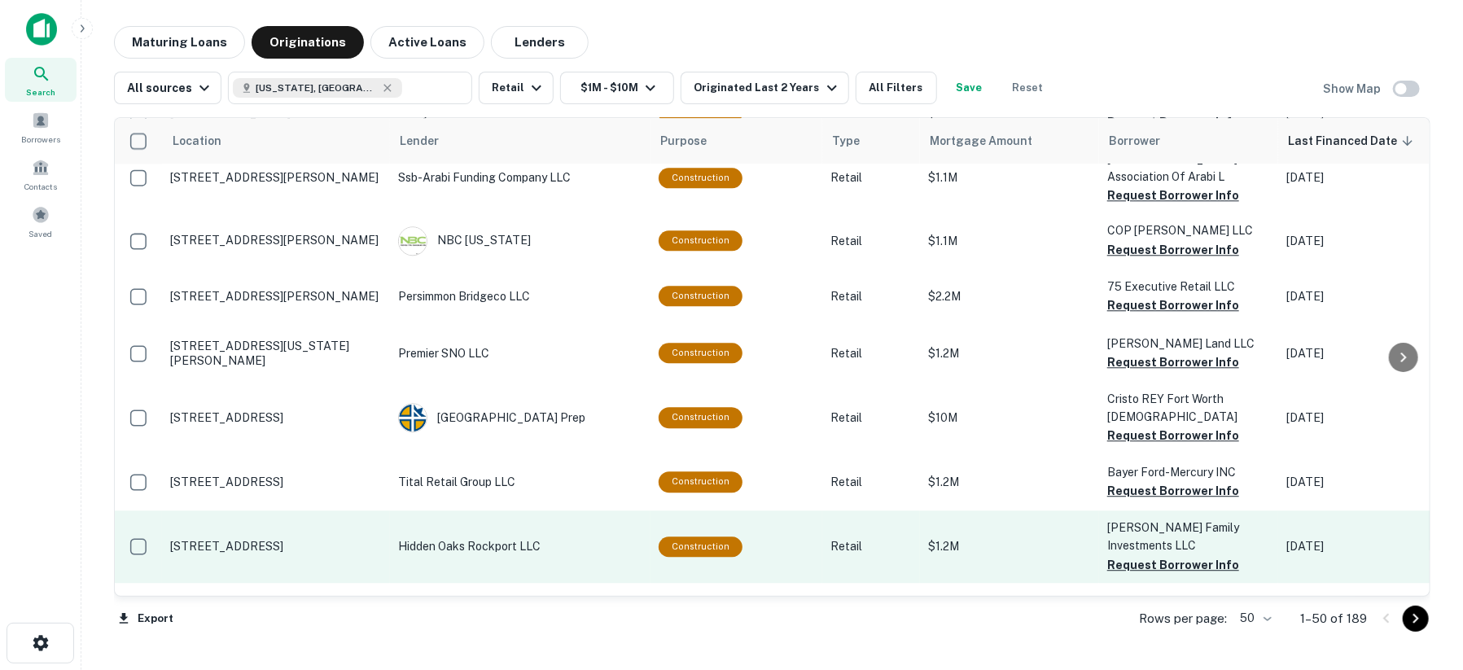
click at [444, 537] on p "Hidden Oaks Rockport LLC" at bounding box center [520, 546] width 244 height 18
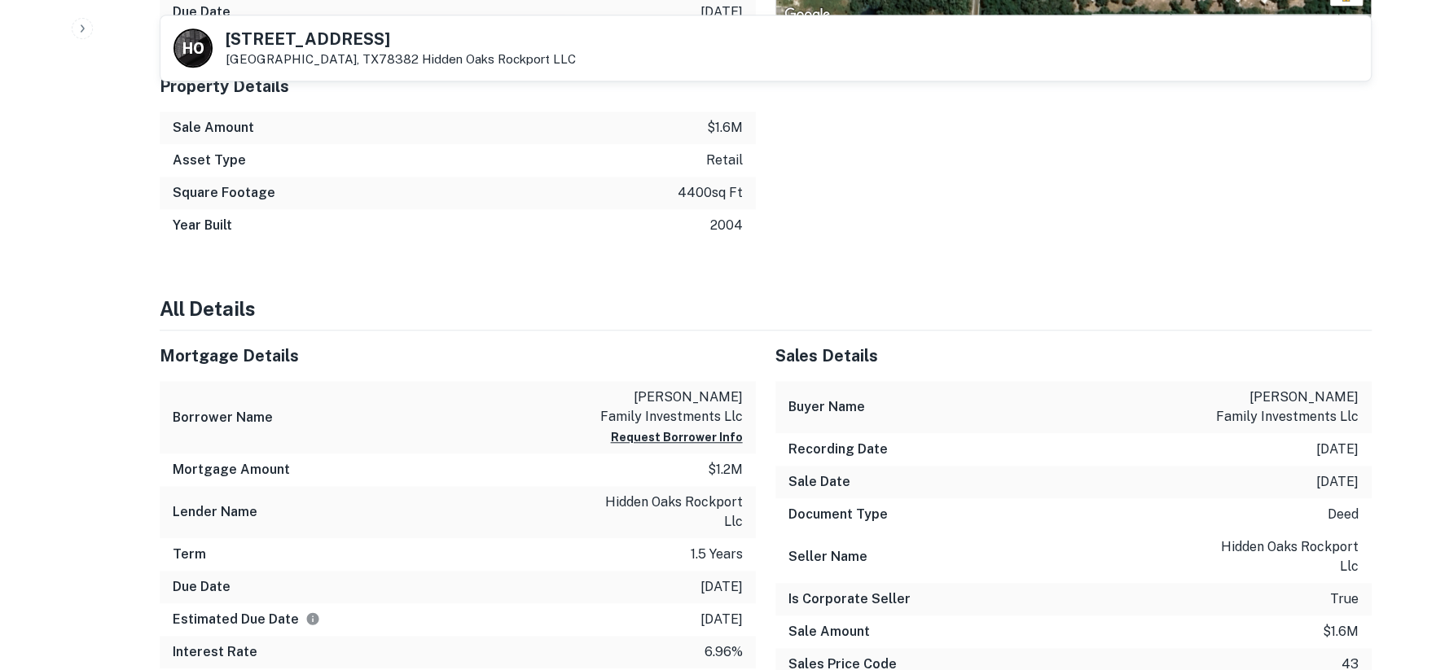
scroll to position [1357, 0]
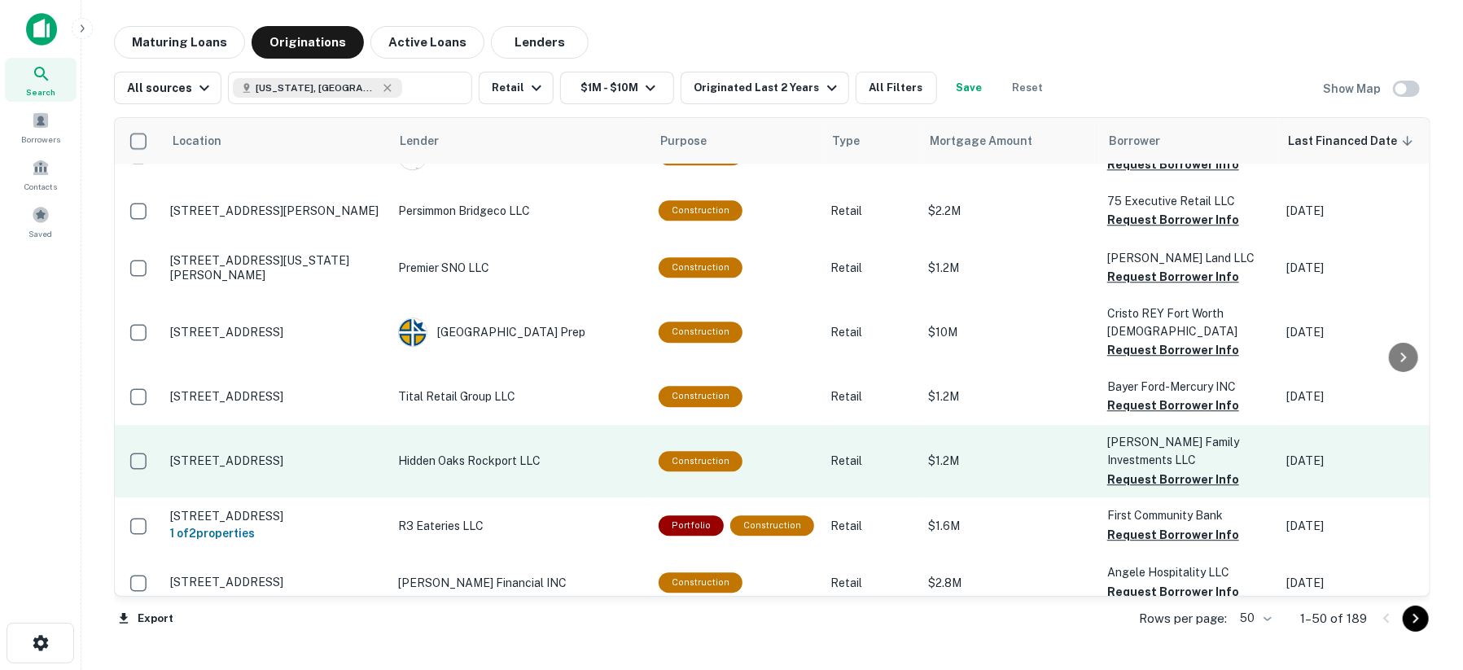
scroll to position [2440, 0]
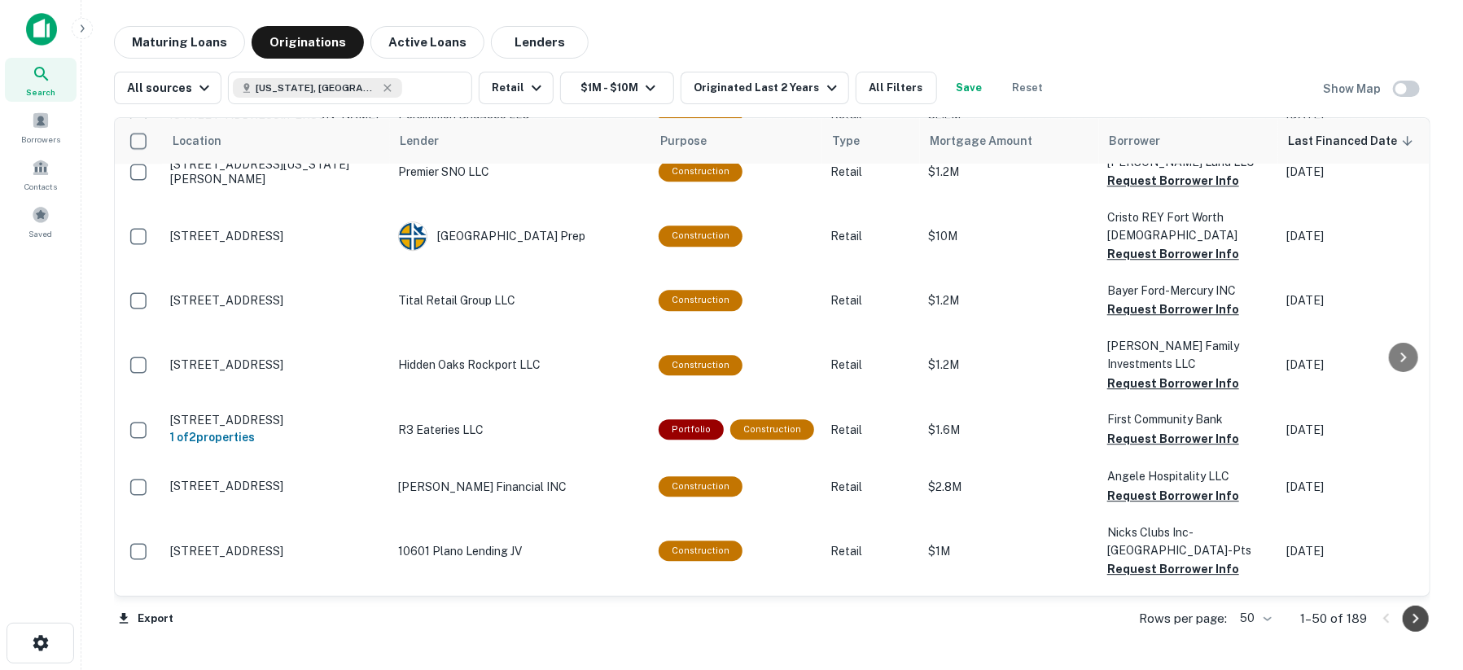
click at [1419, 619] on icon "Go to next page" at bounding box center [1416, 619] width 20 height 20
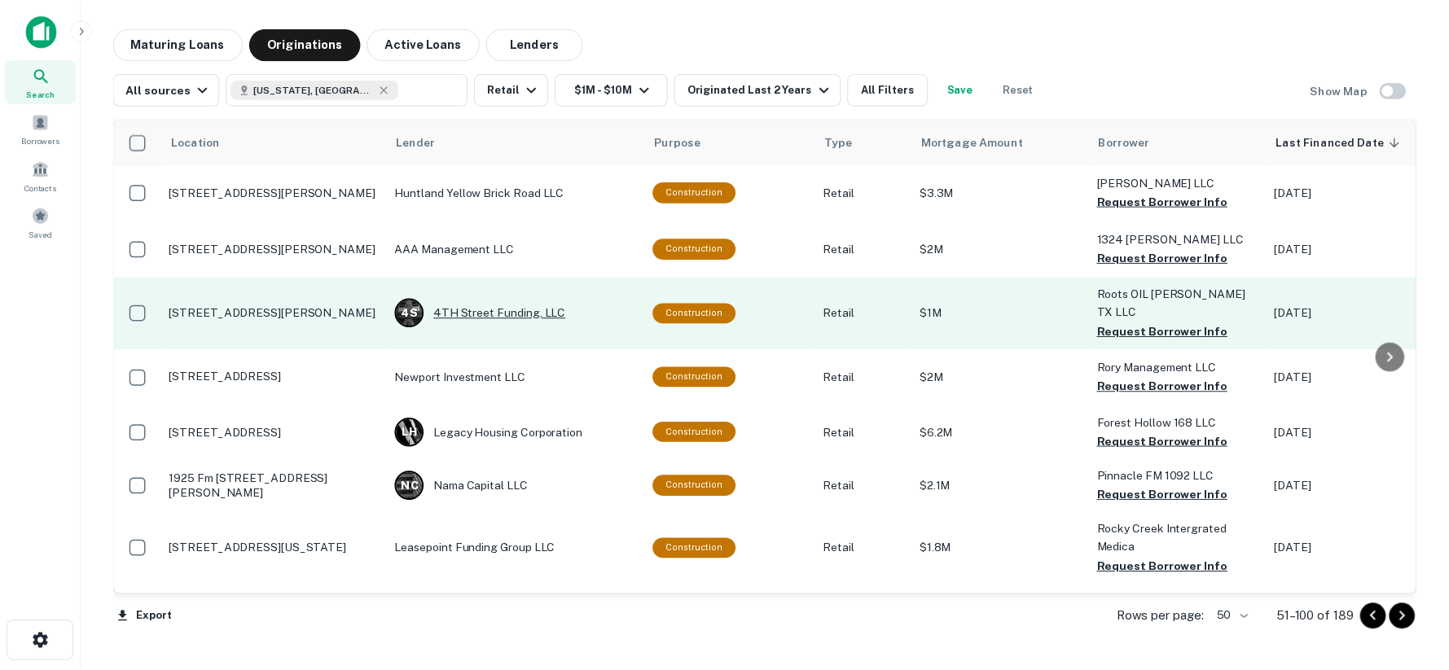
scroll to position [271, 0]
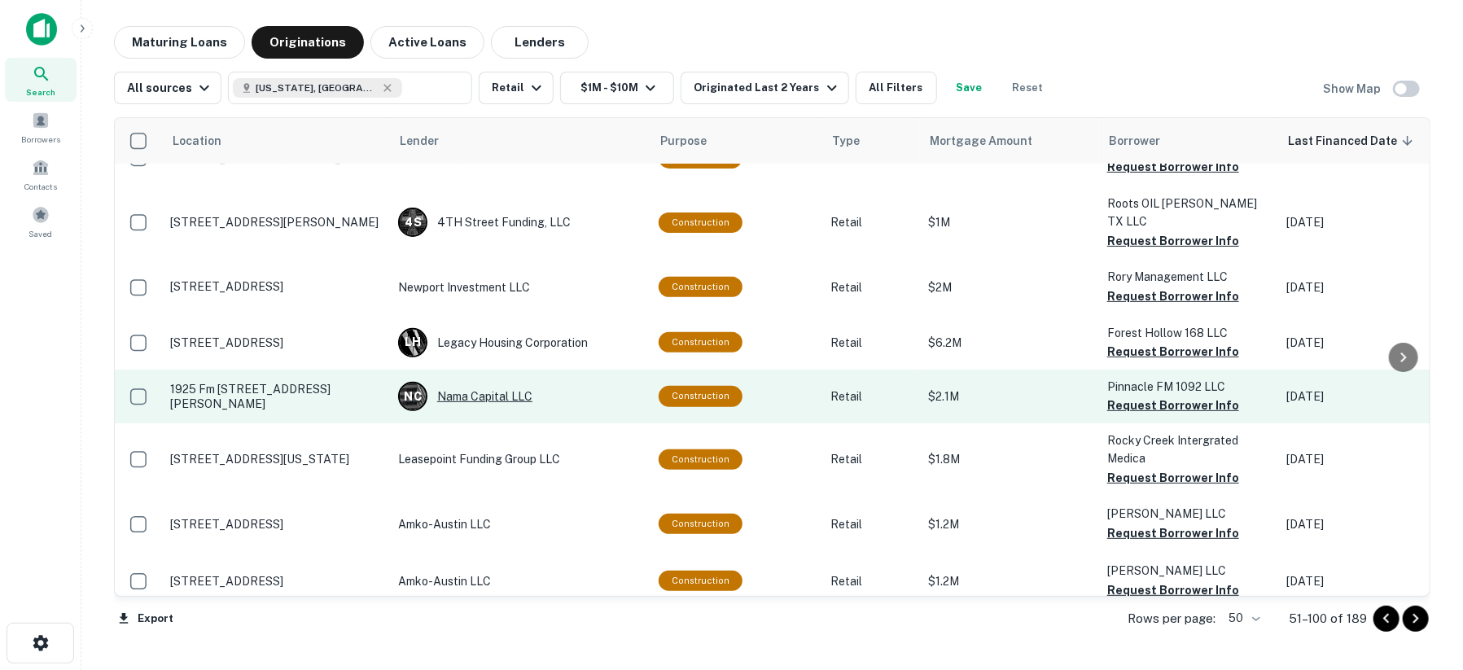
click at [452, 382] on div "N C Nama Capital LLC" at bounding box center [520, 396] width 244 height 29
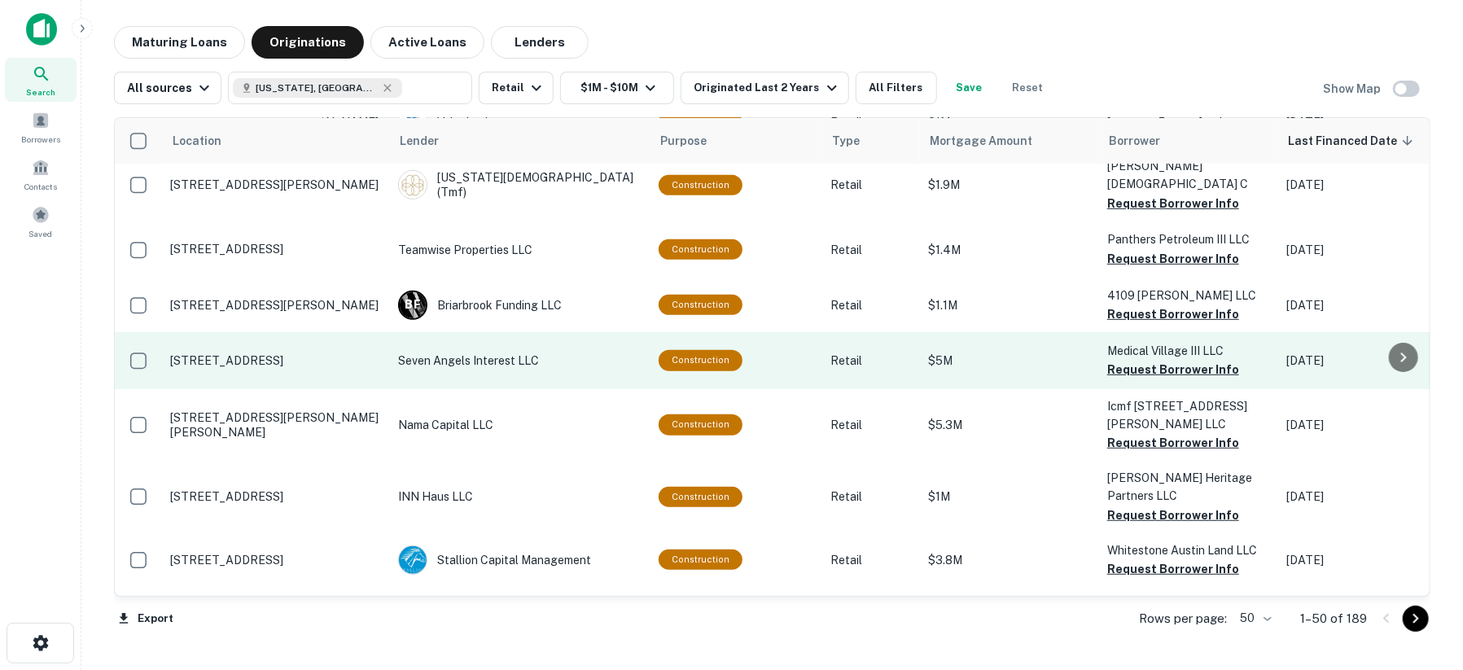
scroll to position [451, 0]
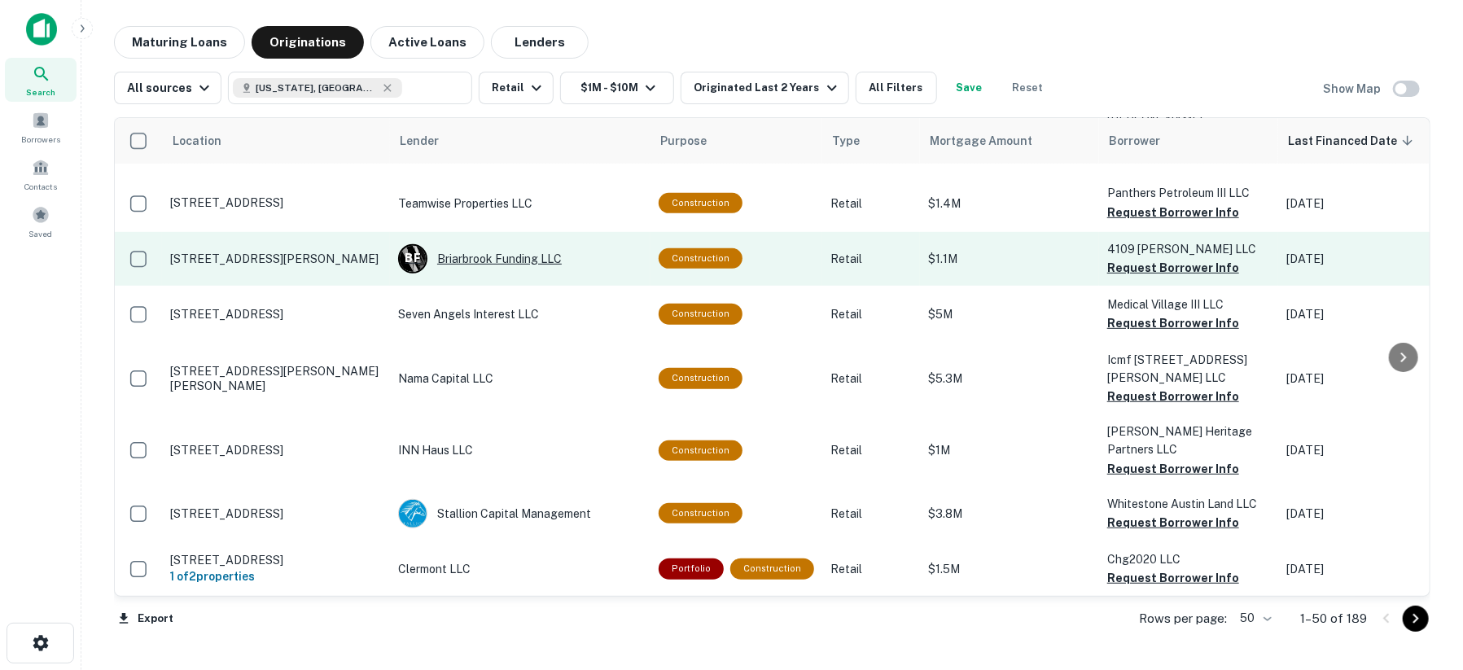
click at [470, 259] on div "B F Briarbrook Funding LLC" at bounding box center [520, 258] width 244 height 29
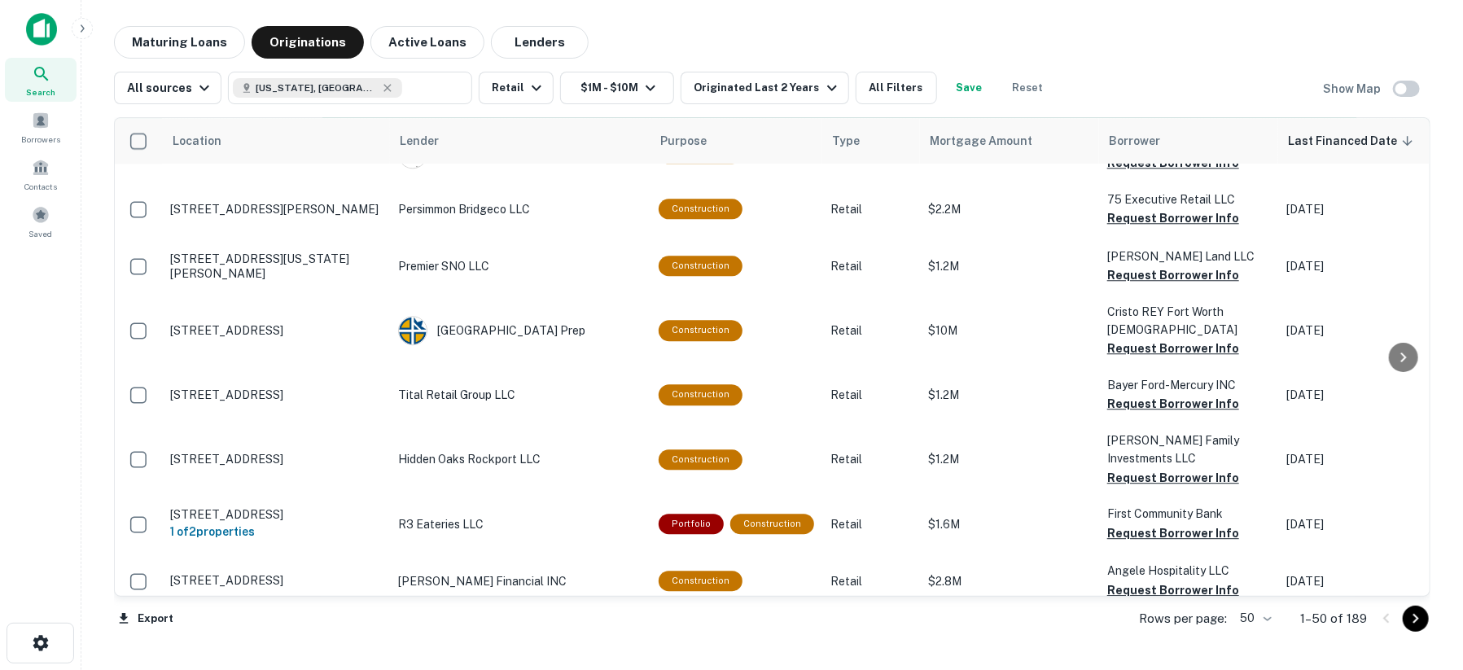
scroll to position [2440, 0]
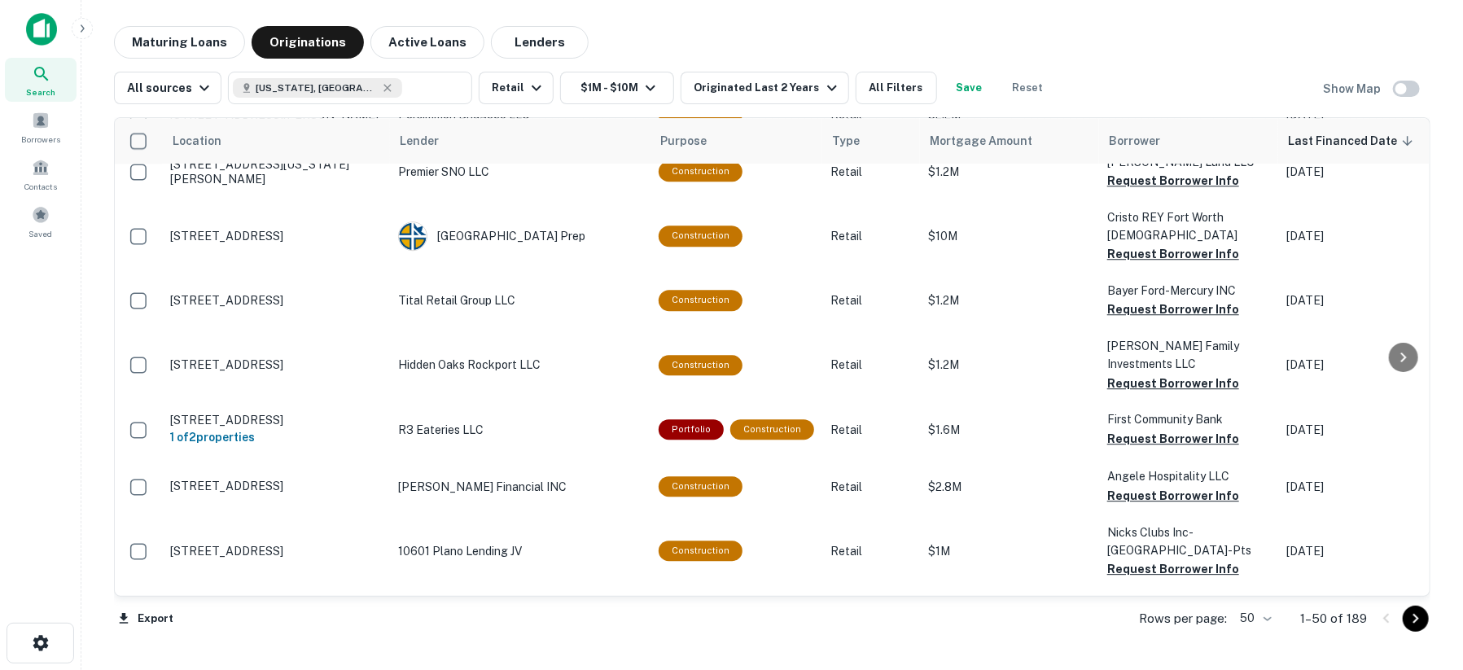
drag, startPoint x: 1421, startPoint y: 623, endPoint x: 1417, endPoint y: 561, distance: 62.0
click at [1421, 623] on icon "Go to next page" at bounding box center [1416, 619] width 20 height 20
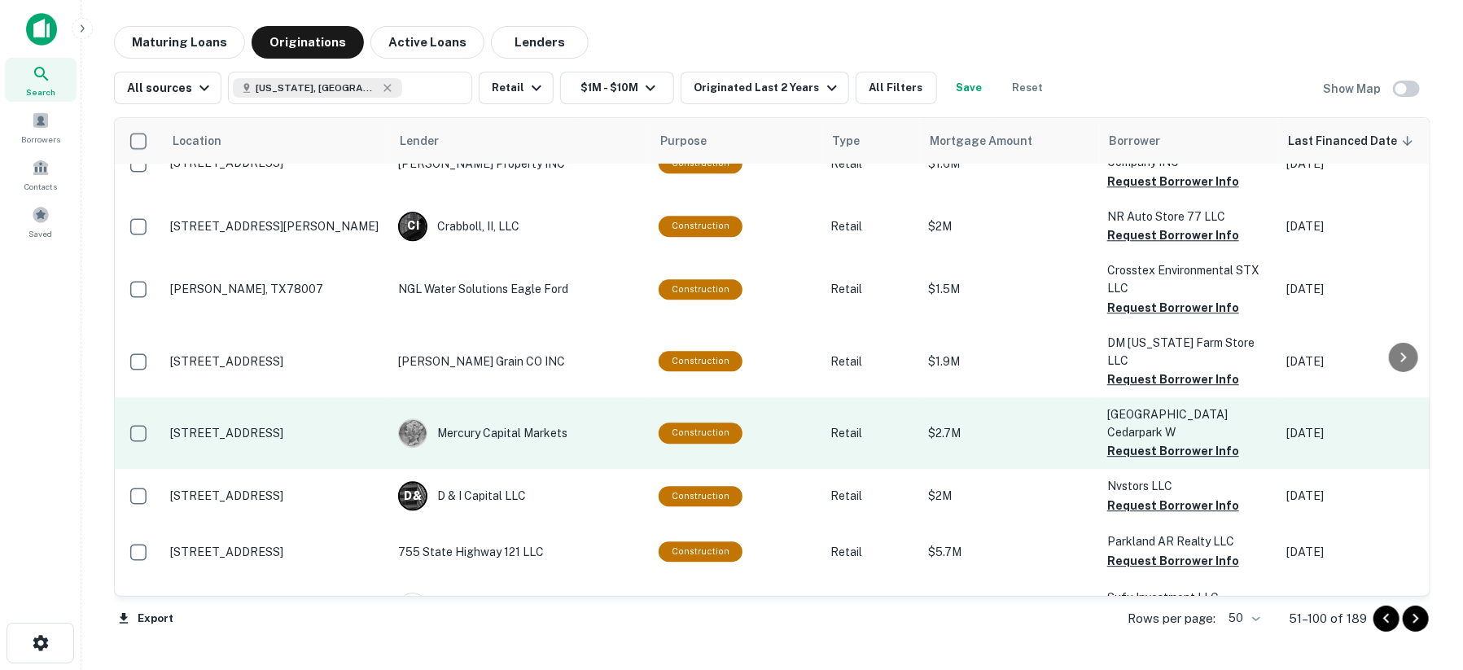
scroll to position [2535, 0]
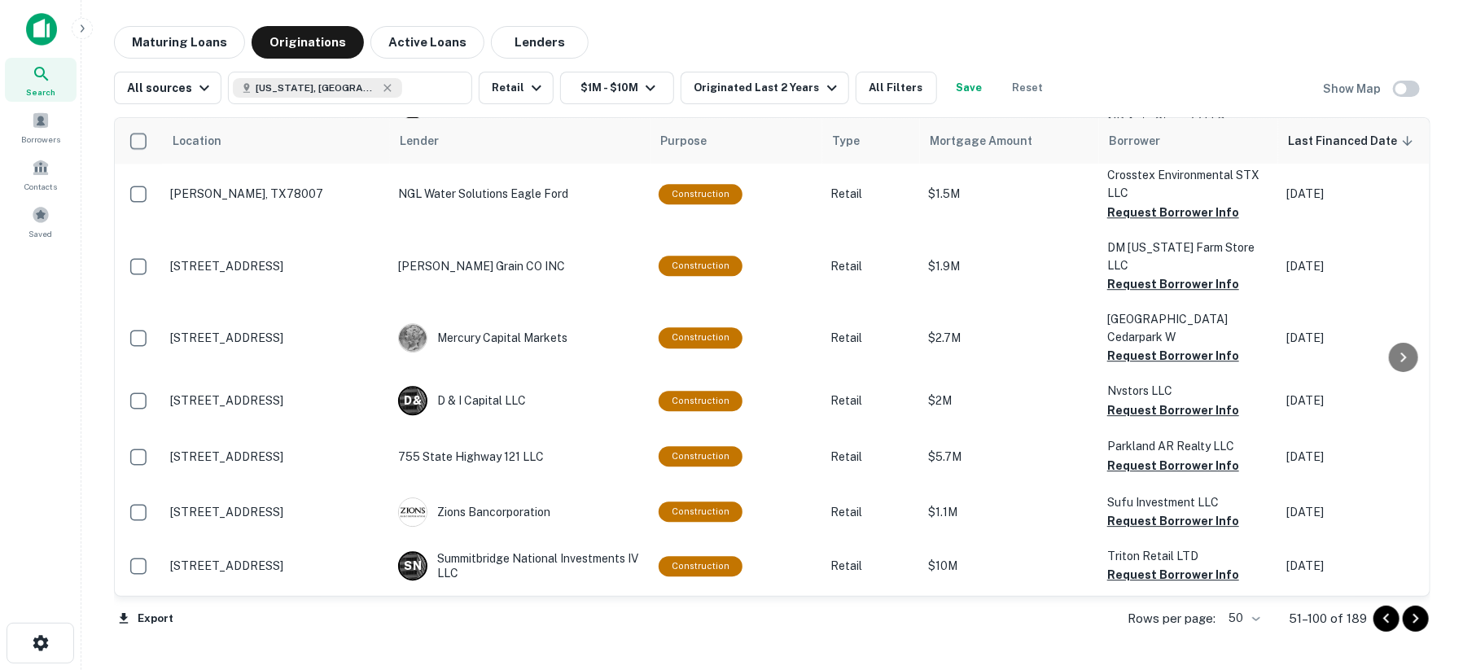
click at [1410, 616] on icon "Go to next page" at bounding box center [1416, 619] width 20 height 20
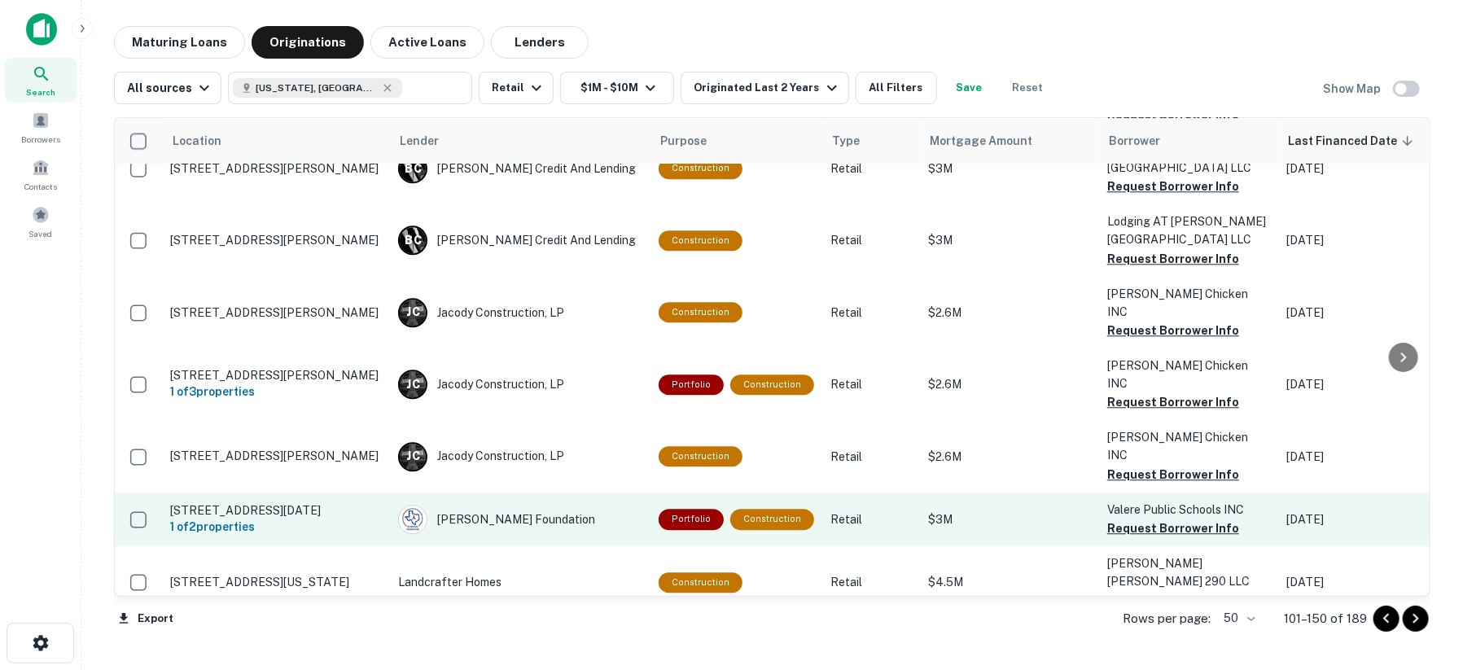
scroll to position [2520, 0]
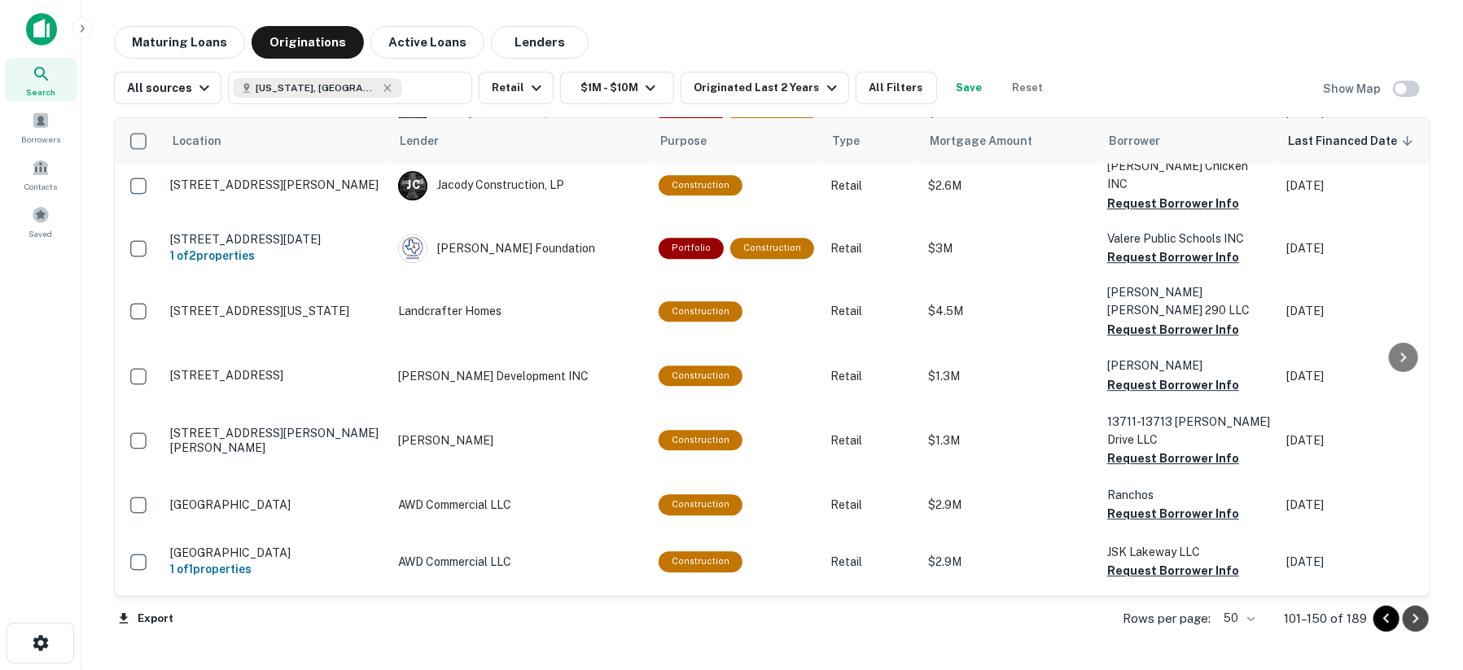
click at [1415, 619] on icon "Go to next page" at bounding box center [1416, 619] width 20 height 20
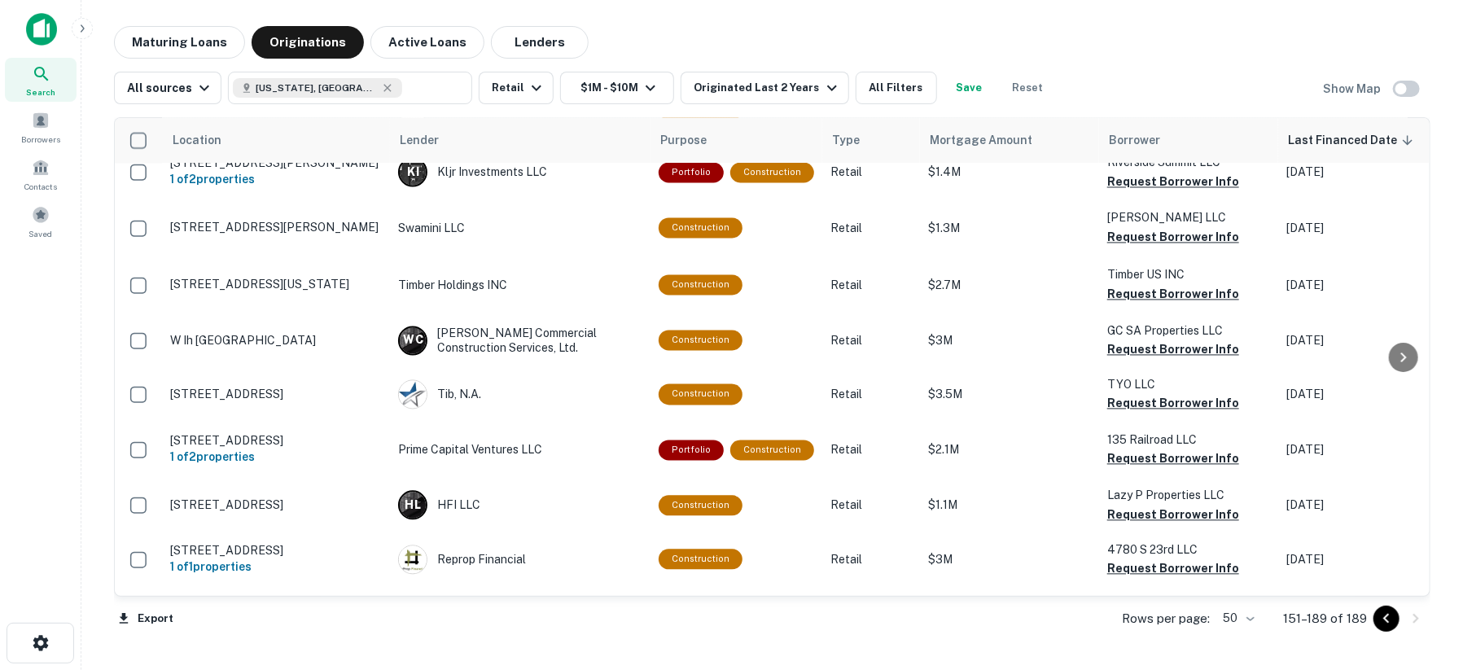
scroll to position [1796, 0]
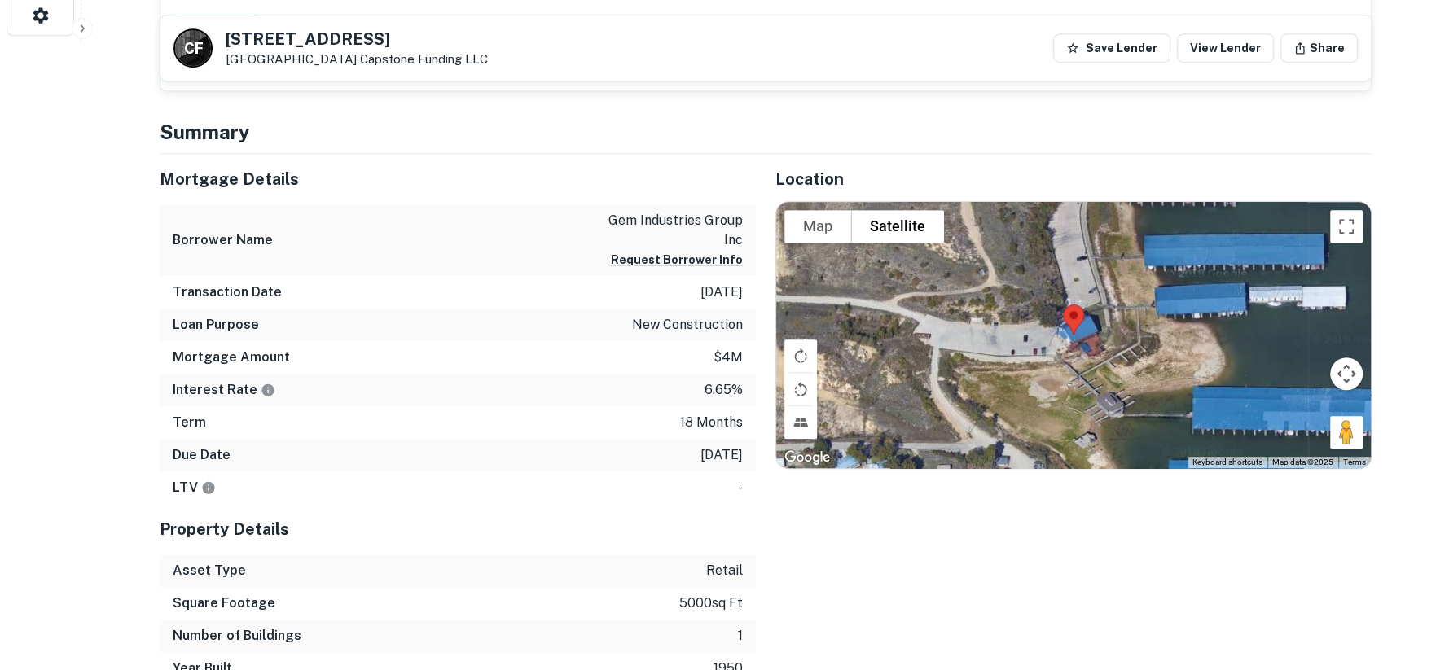
scroll to position [633, 0]
